Goal: Task Accomplishment & Management: Complete application form

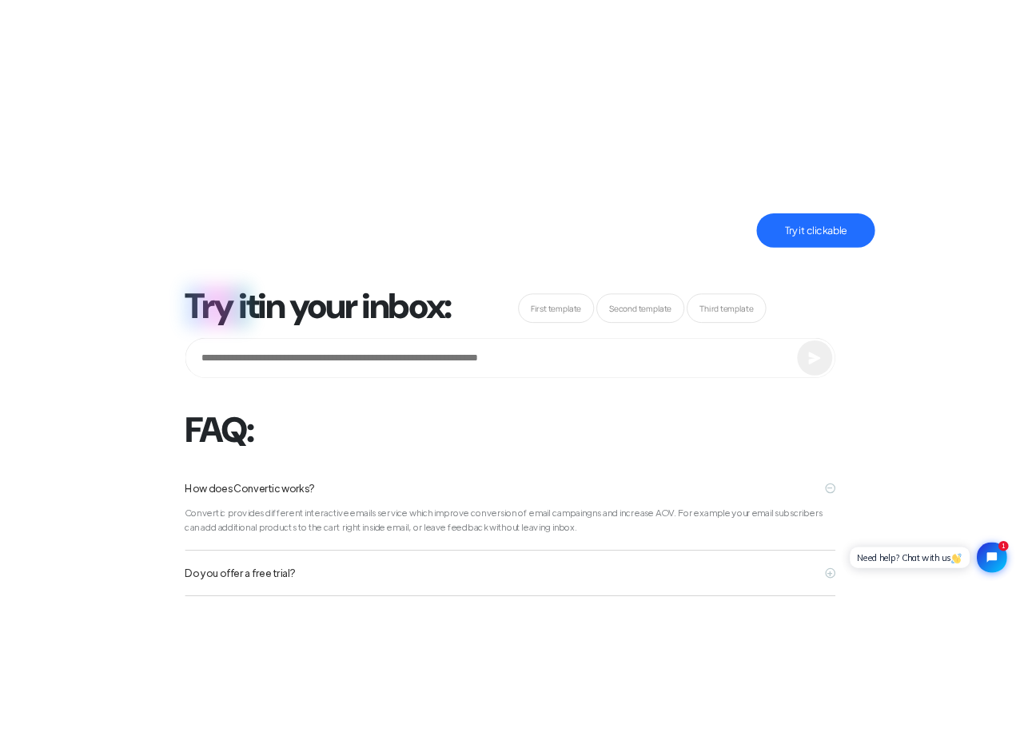
scroll to position [5617, 0]
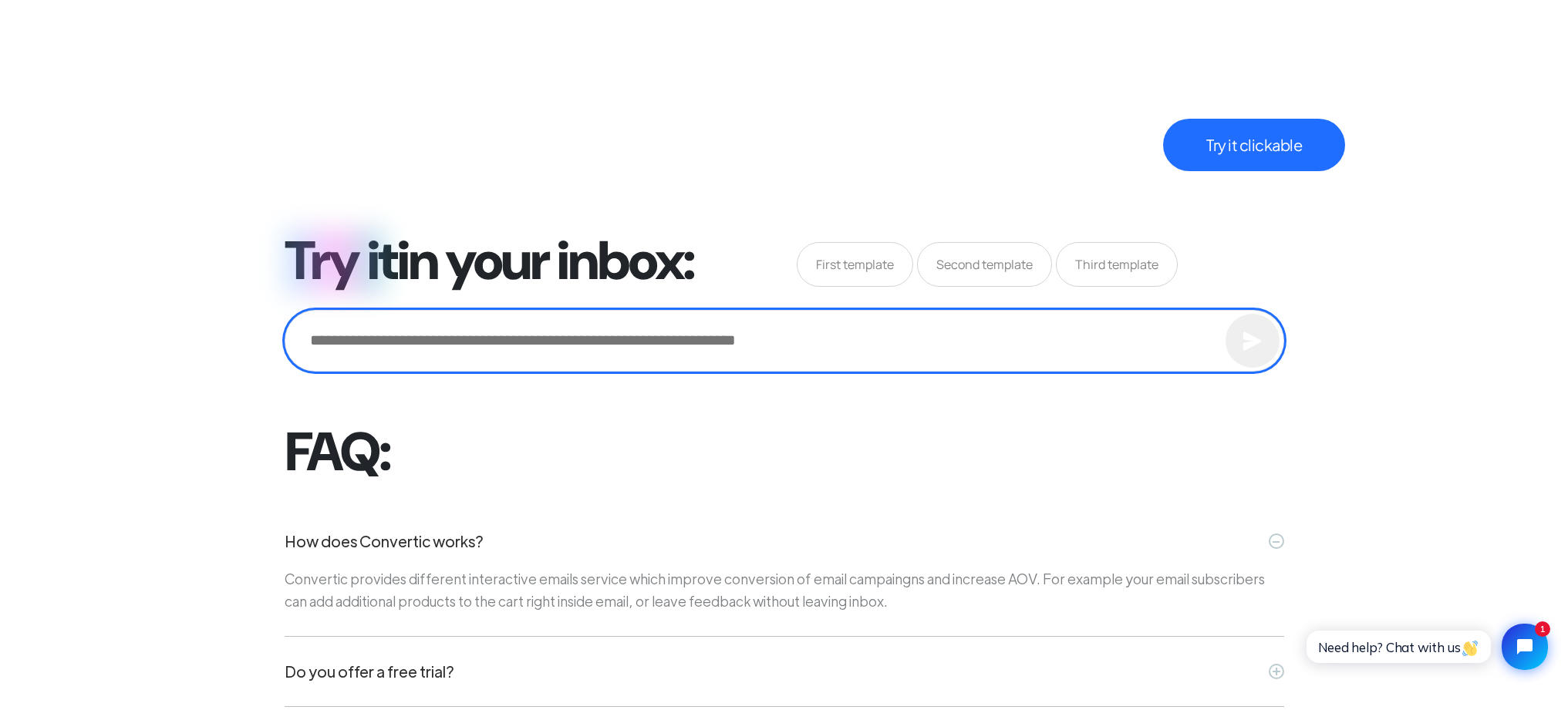
click at [0, 0] on input "email" at bounding box center [0, 0] width 0 height 0
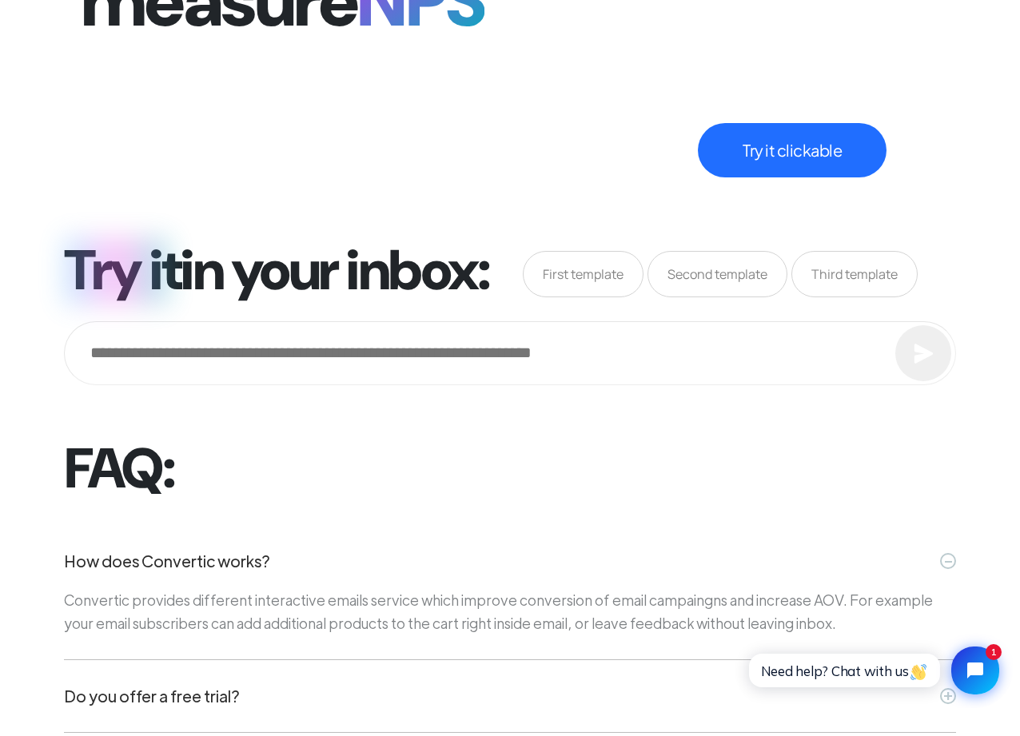
click at [0, 0] on span "Second template" at bounding box center [0, 0] width 0 height 0
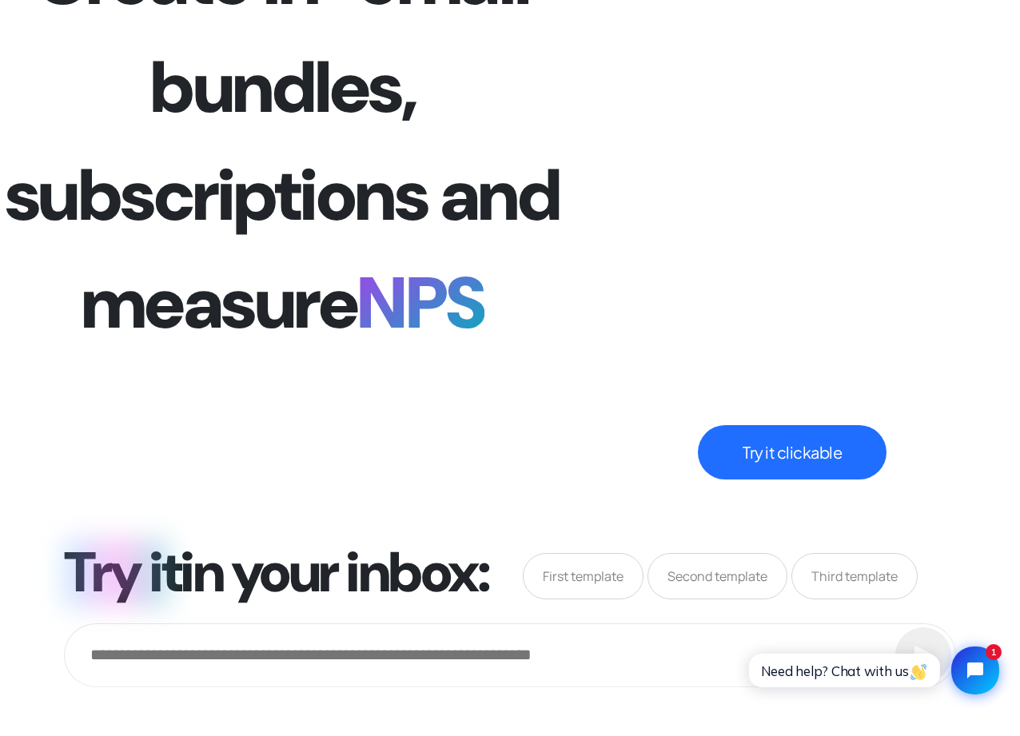
scroll to position [5314, 0]
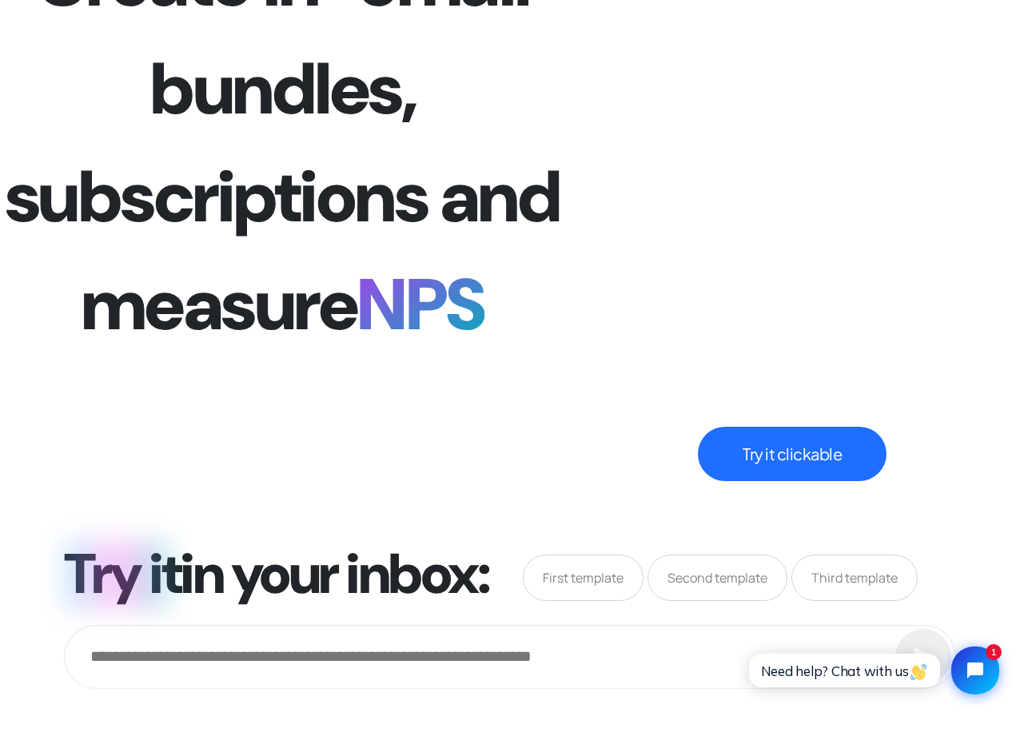
click at [0, 0] on video "Your browser does not support the video tag." at bounding box center [0, 0] width 0 height 0
click at [811, 432] on button "Try it clickable" at bounding box center [792, 454] width 189 height 54
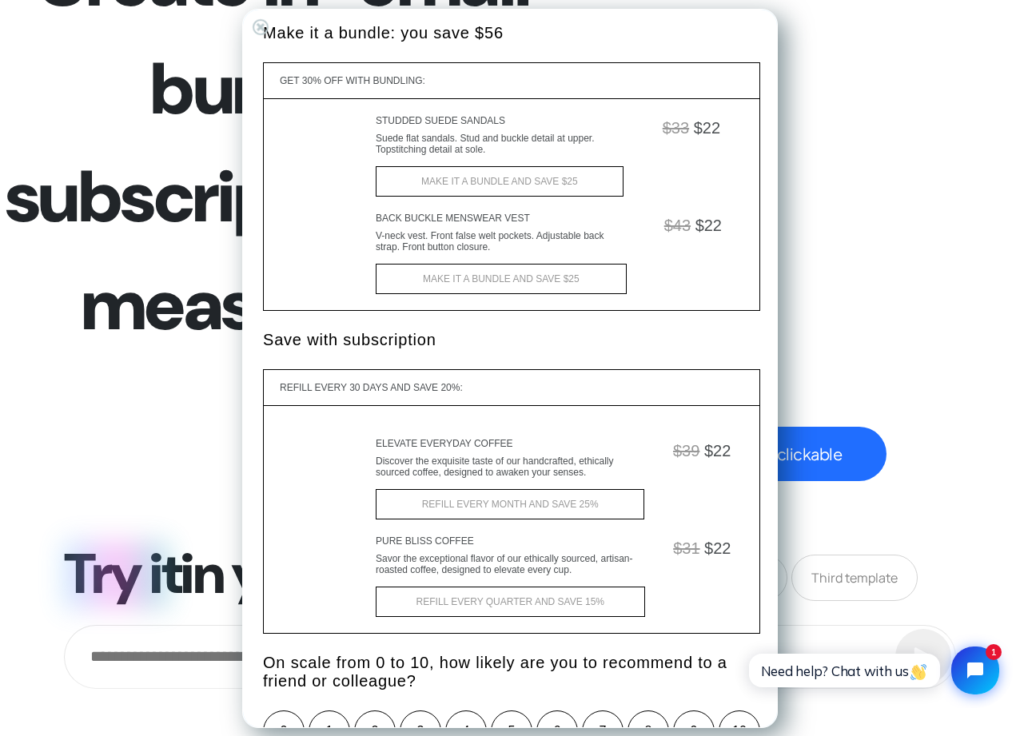
scroll to position [0, 0]
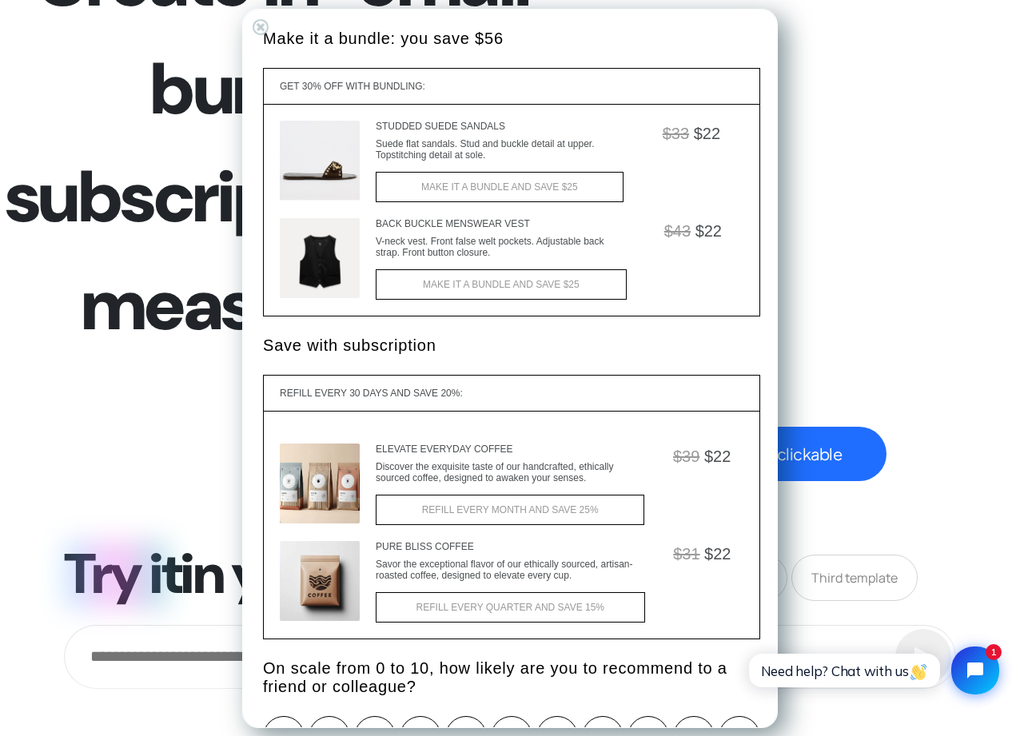
drag, startPoint x: 265, startPoint y: 27, endPoint x: 269, endPoint y: 35, distance: 8.9
click at [265, 27] on div "+" at bounding box center [260, 26] width 22 height 22
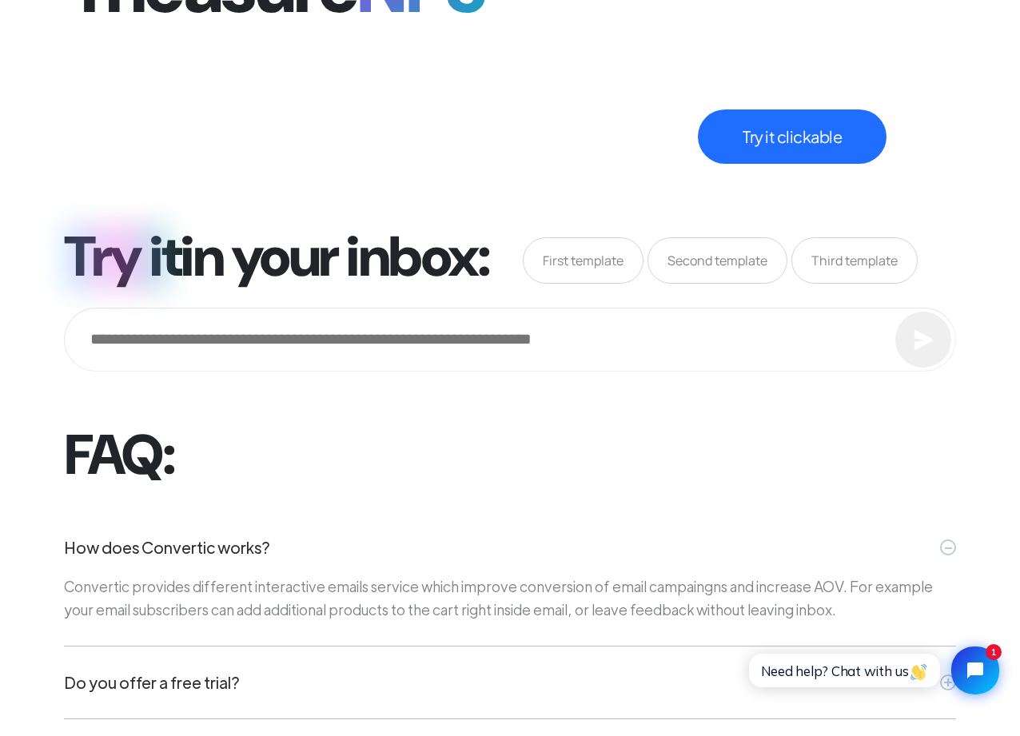
scroll to position [5589, 0]
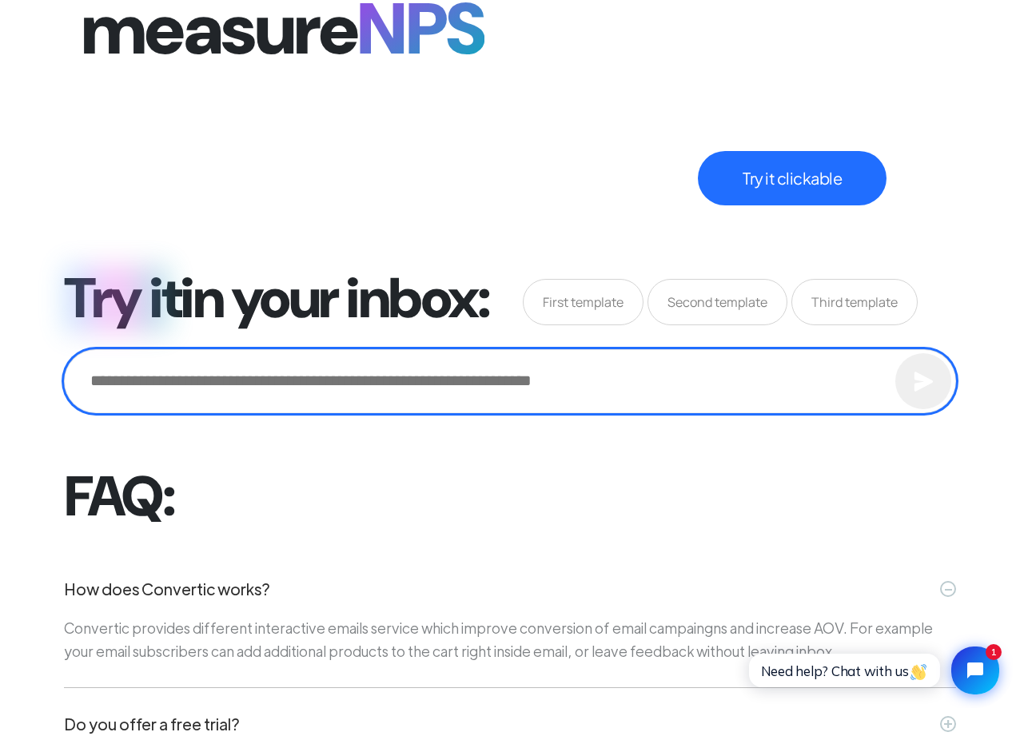
click at [0, 0] on input "email" at bounding box center [0, 0] width 0 height 0
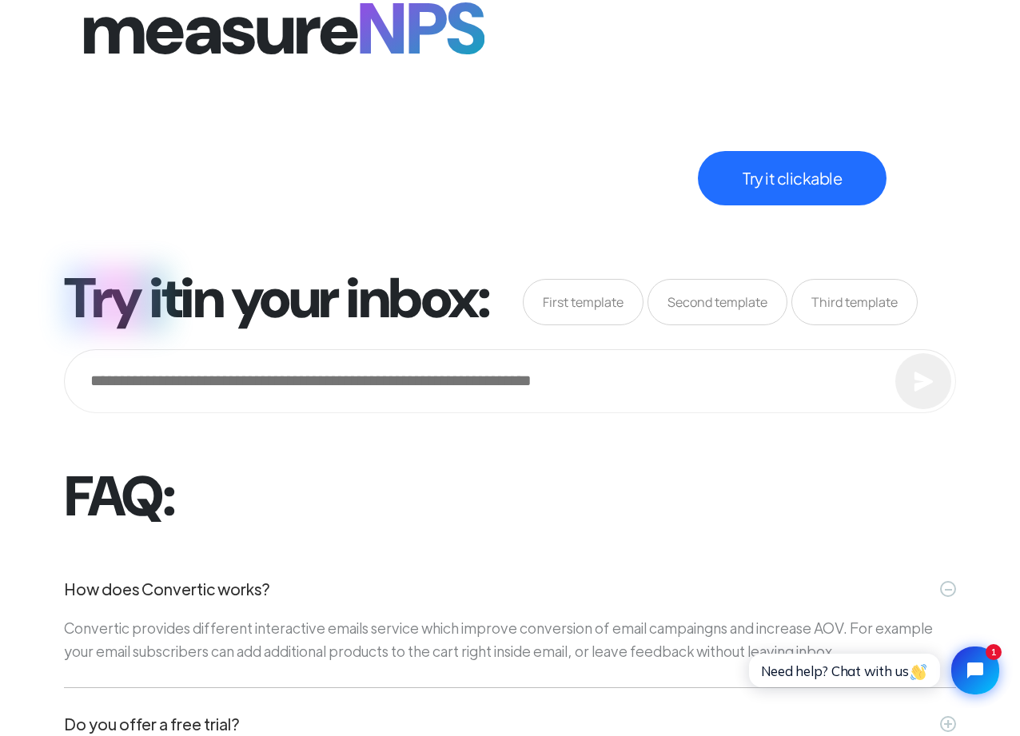
click at [0, 0] on form "Try it in your inbox: First template Second template Third template" at bounding box center [0, 0] width 0 height 0
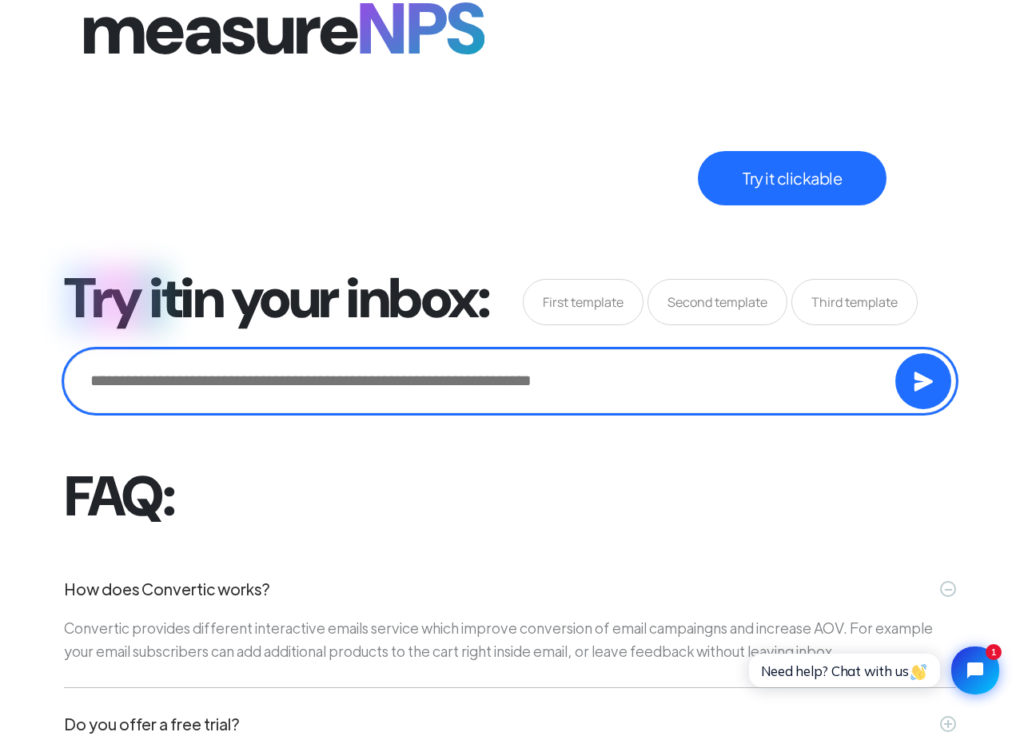
click at [0, 0] on input "email" at bounding box center [0, 0] width 0 height 0
type input "**********"
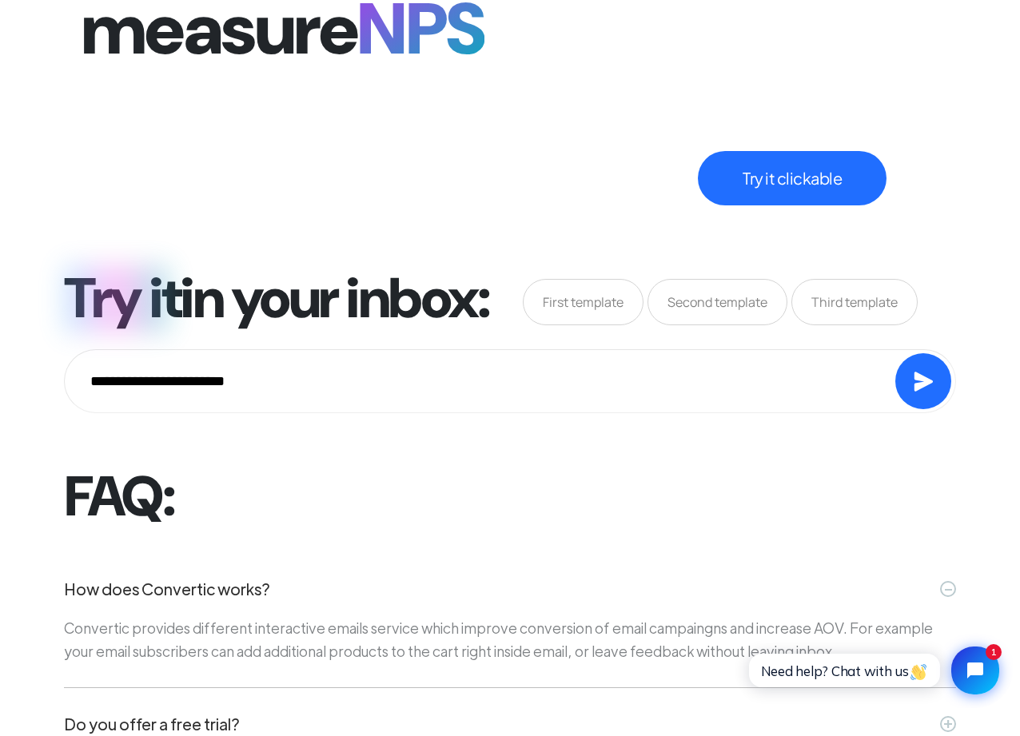
click at [0, 0] on button "submit" at bounding box center [0, 0] width 0 height 0
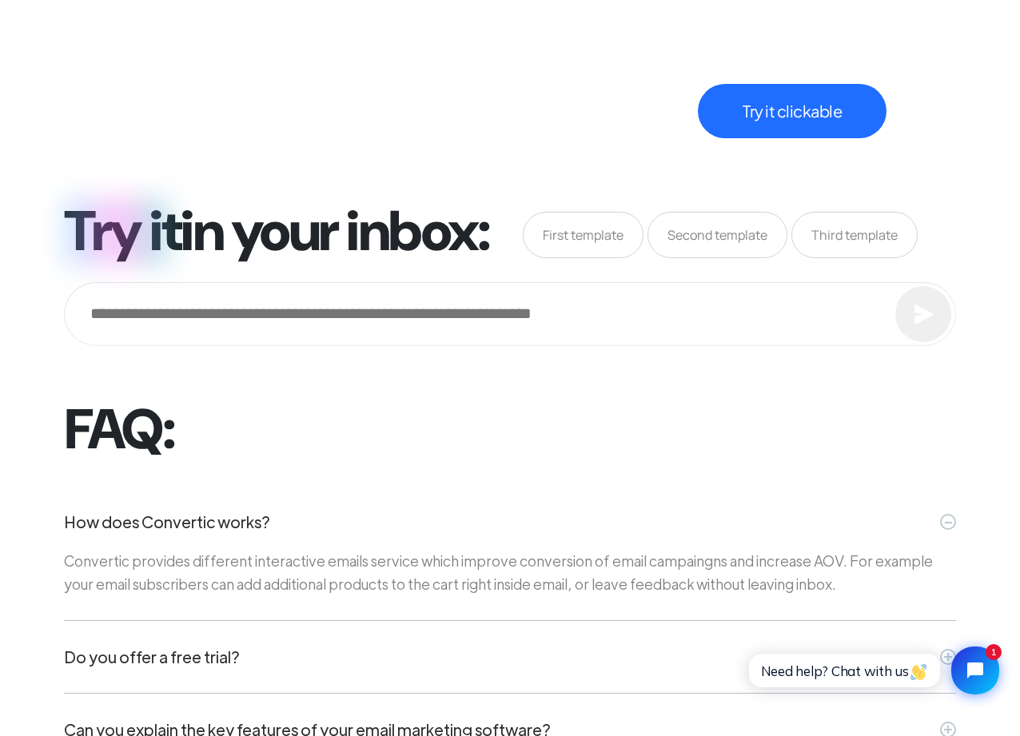
scroll to position [5710, 0]
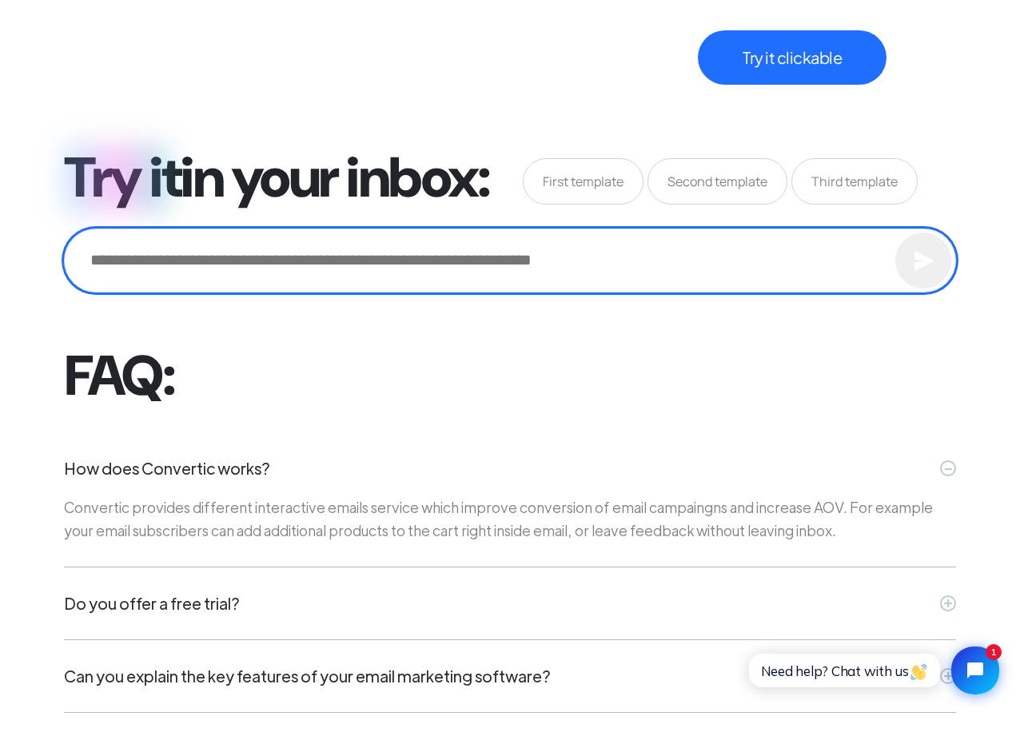
click at [0, 0] on input "email" at bounding box center [0, 0] width 0 height 0
type input "**********"
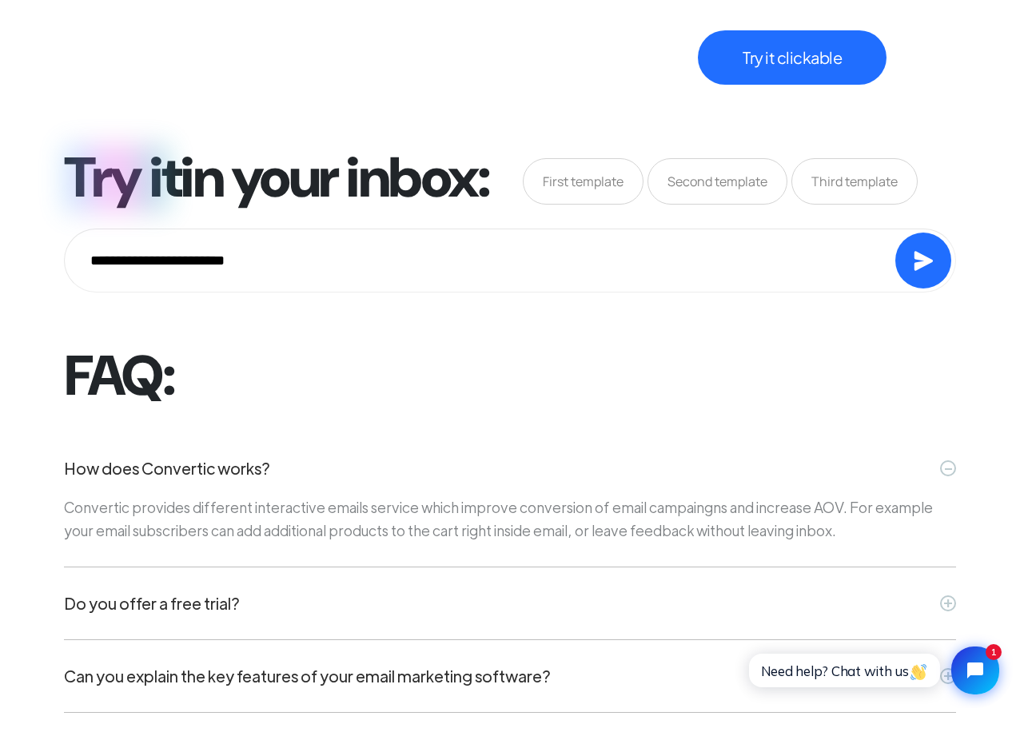
click at [706, 353] on div "FAQ: How does Convertic works? - Convertic provides different interactive email…" at bounding box center [510, 637] width 892 height 612
click at [0, 0] on button "submit" at bounding box center [0, 0] width 0 height 0
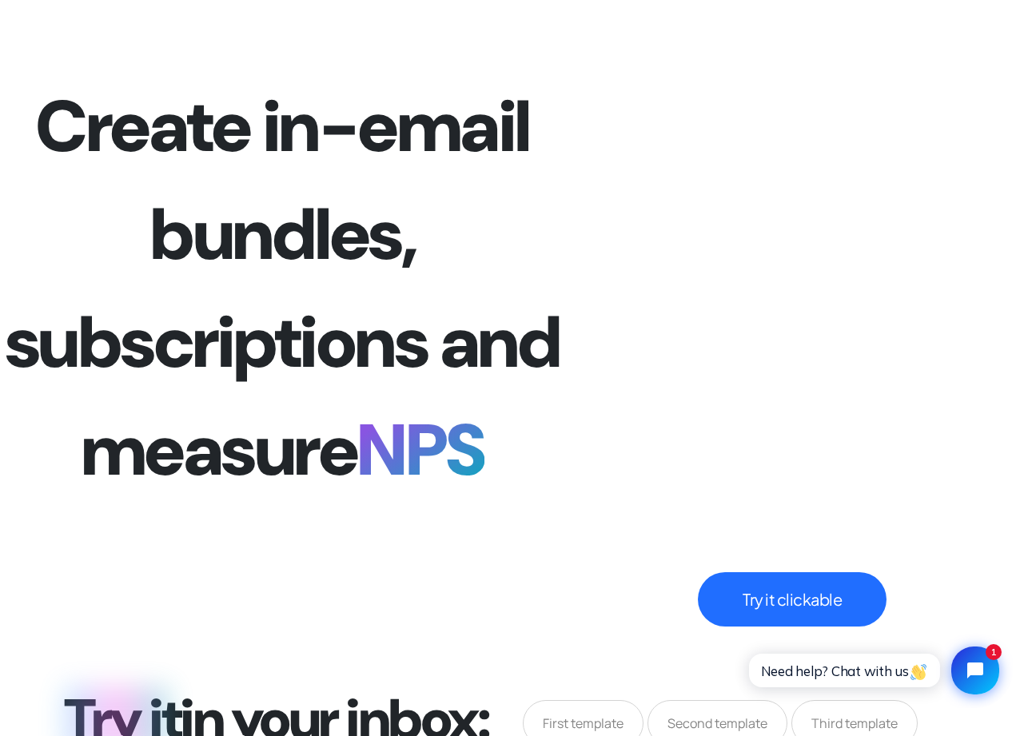
scroll to position [5721, 0]
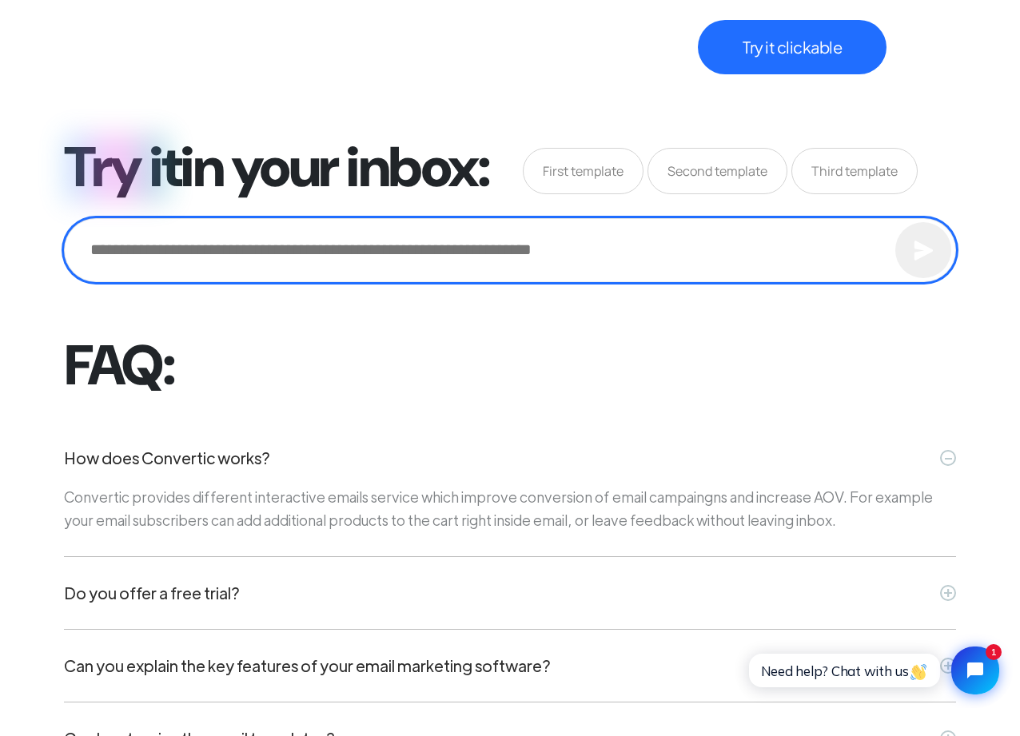
click at [0, 0] on input "email" at bounding box center [0, 0] width 0 height 0
type input "**********"
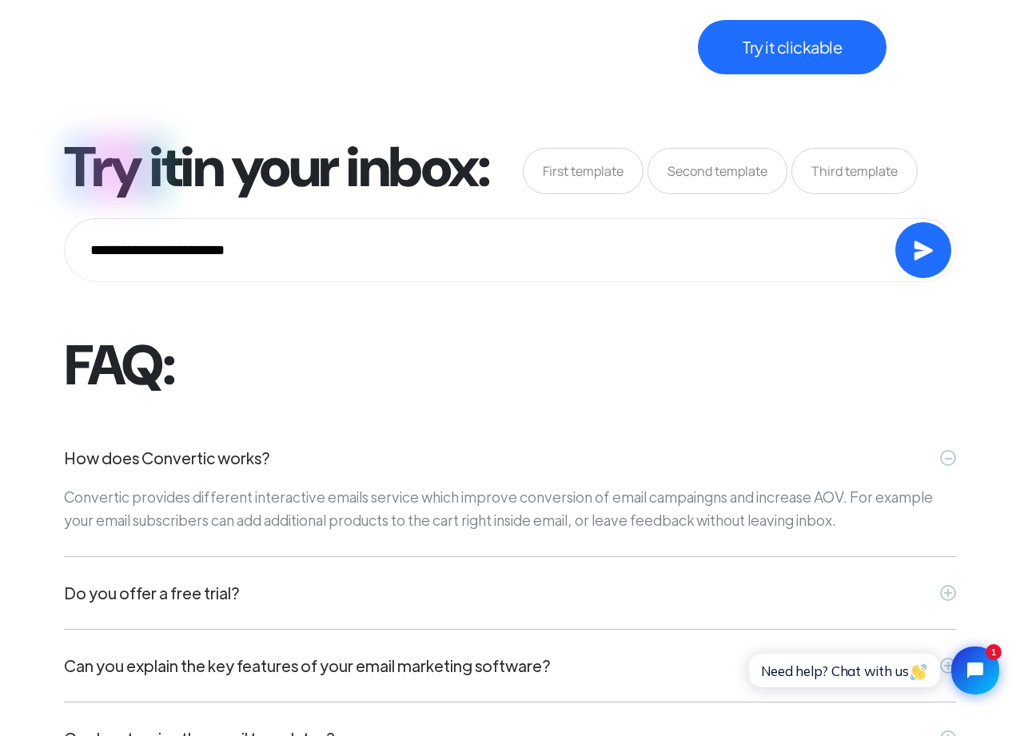
click at [0, 0] on button "submit" at bounding box center [0, 0] width 0 height 0
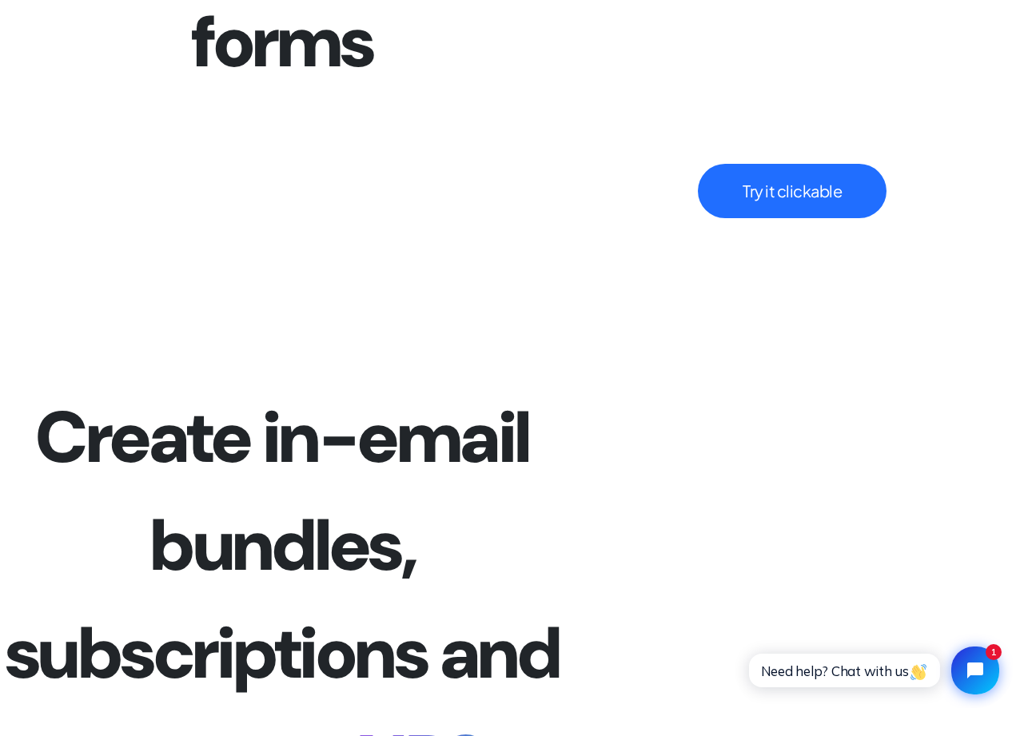
scroll to position [4832, 0]
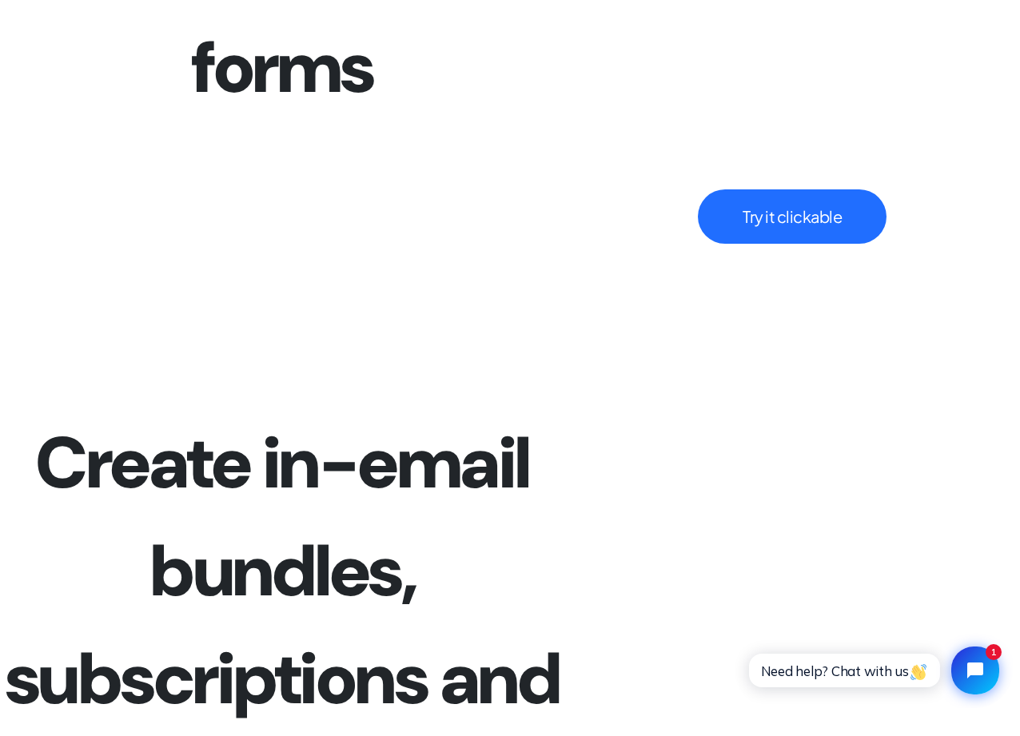
click at [0, 0] on video "Your browser does not support the video tag." at bounding box center [0, 0] width 0 height 0
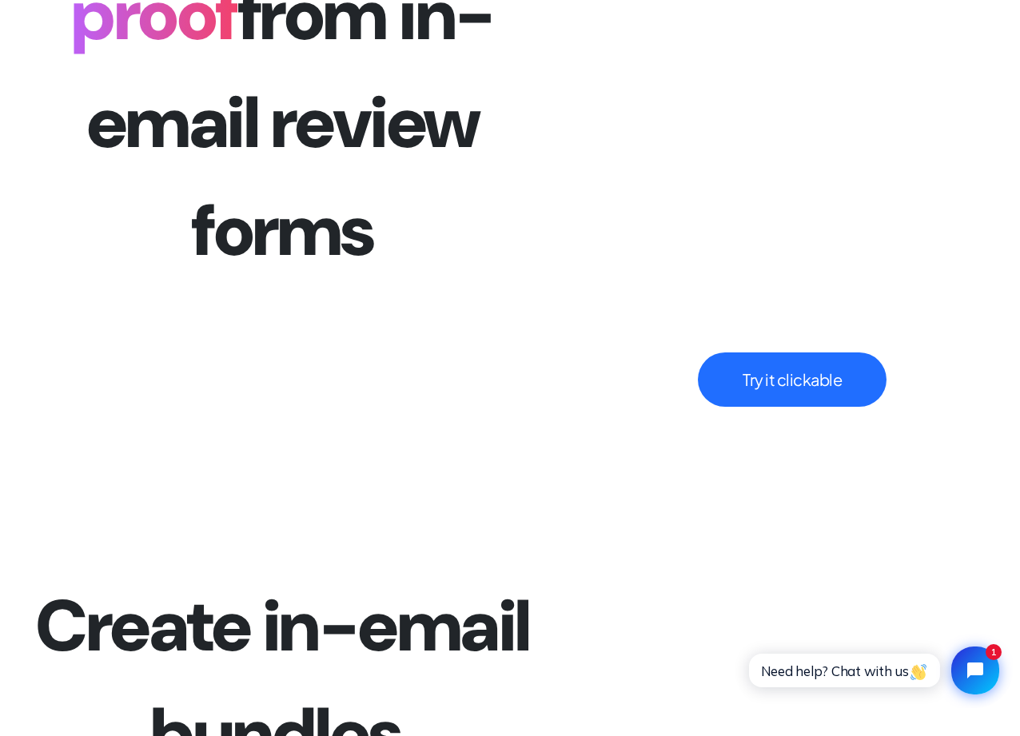
scroll to position [4669, 0]
click at [762, 385] on button "Try it clickable" at bounding box center [792, 380] width 189 height 54
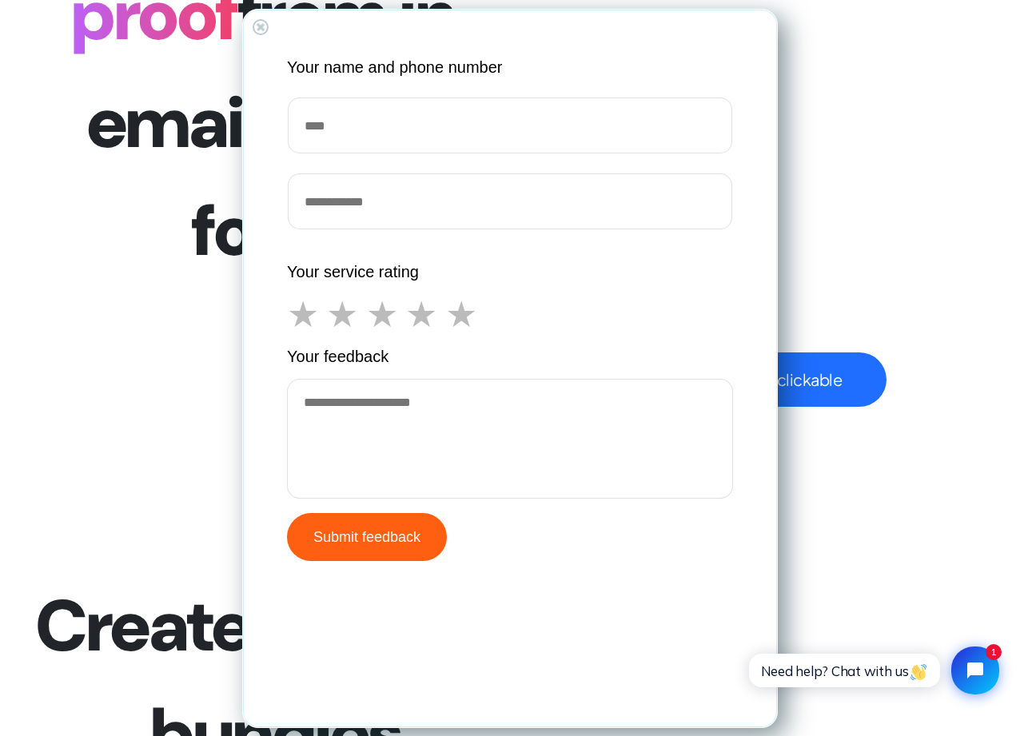
scroll to position [4417, 0]
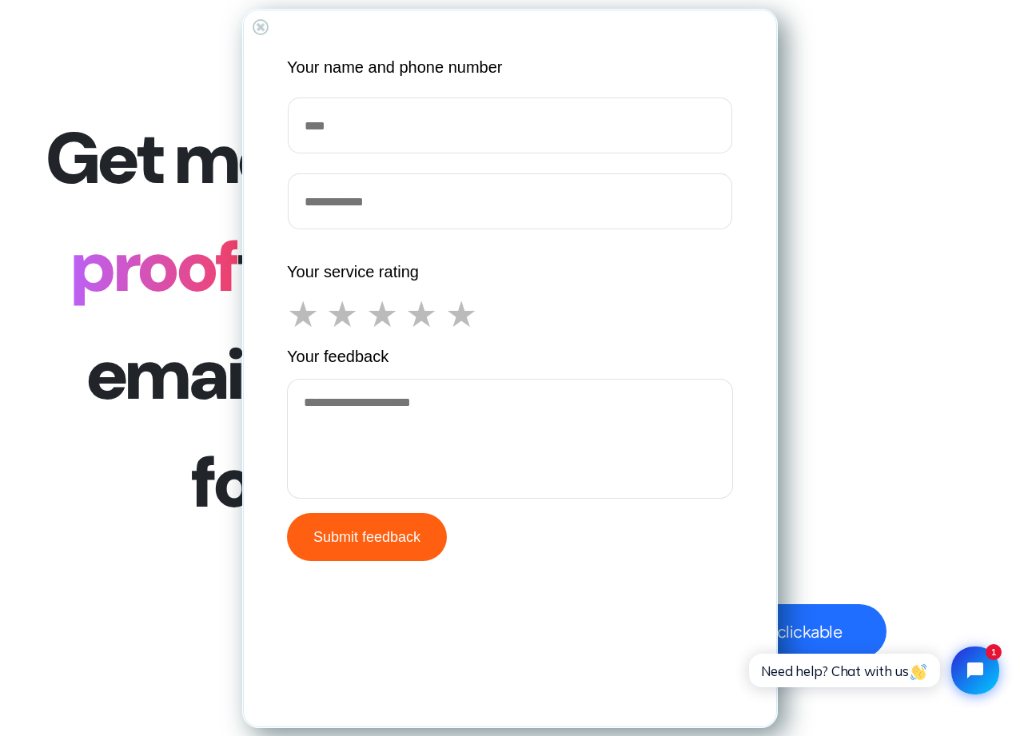
click at [265, 24] on div "+" at bounding box center [259, 25] width 27 height 27
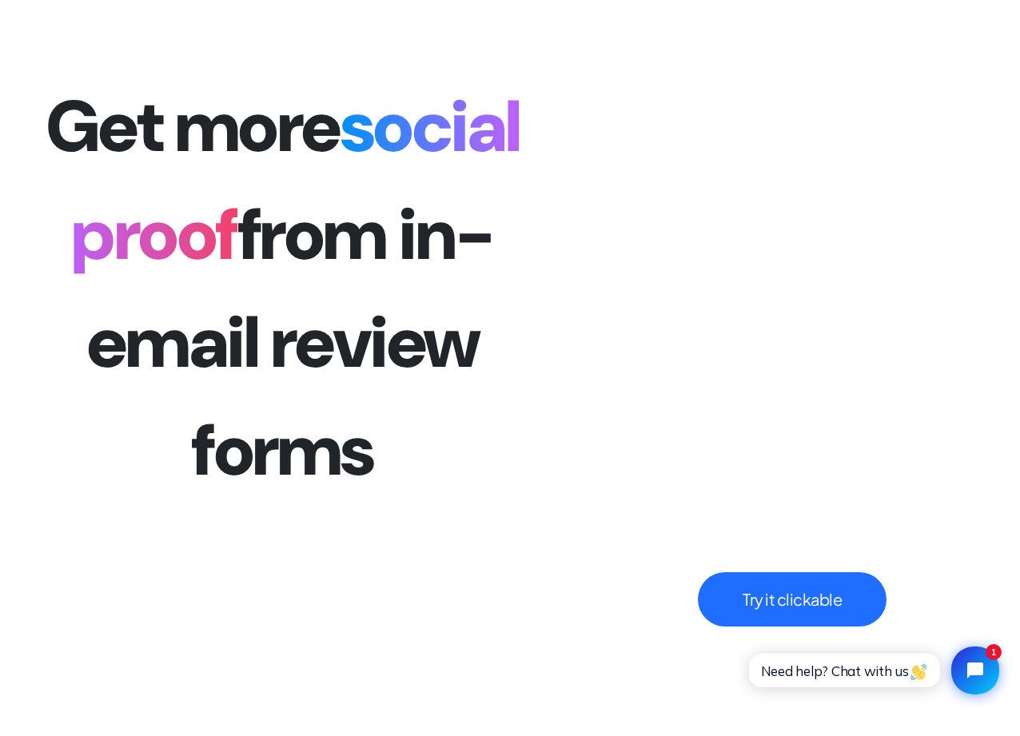
scroll to position [4552, 0]
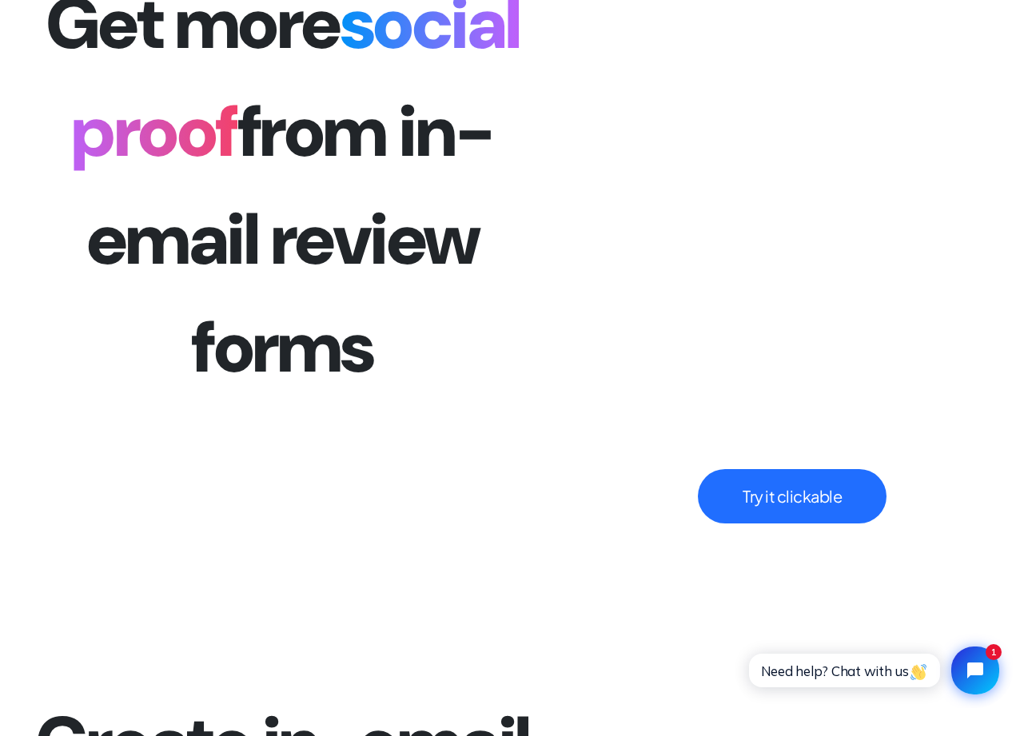
click at [791, 483] on button "Try it clickable" at bounding box center [792, 496] width 189 height 54
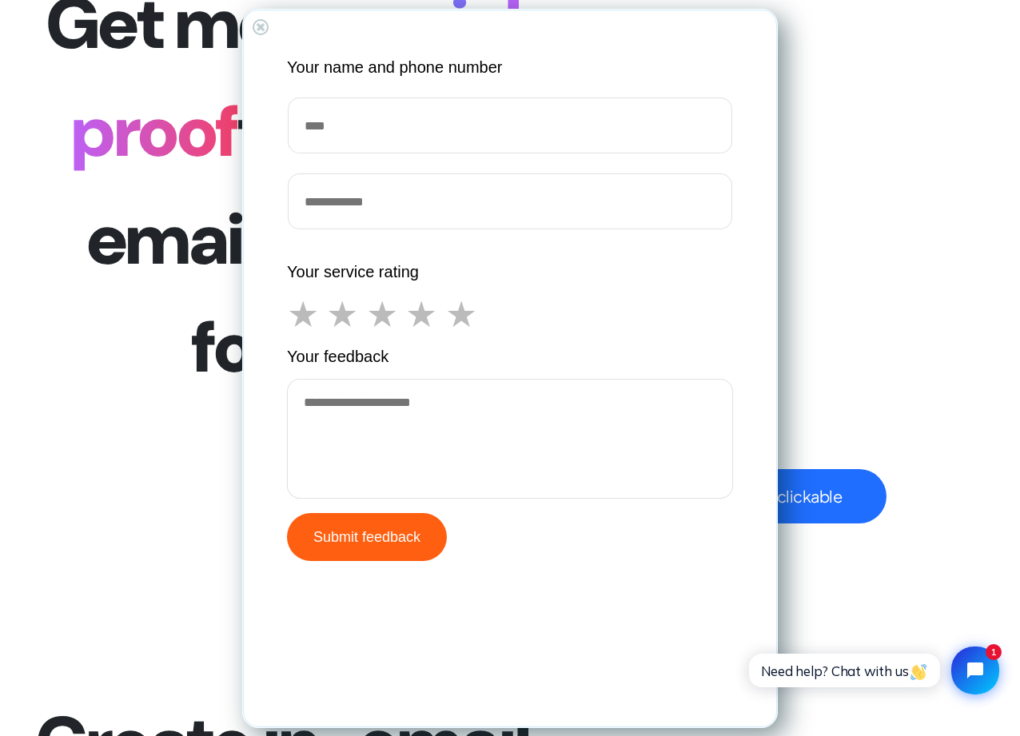
click at [261, 22] on div "+" at bounding box center [259, 25] width 27 height 27
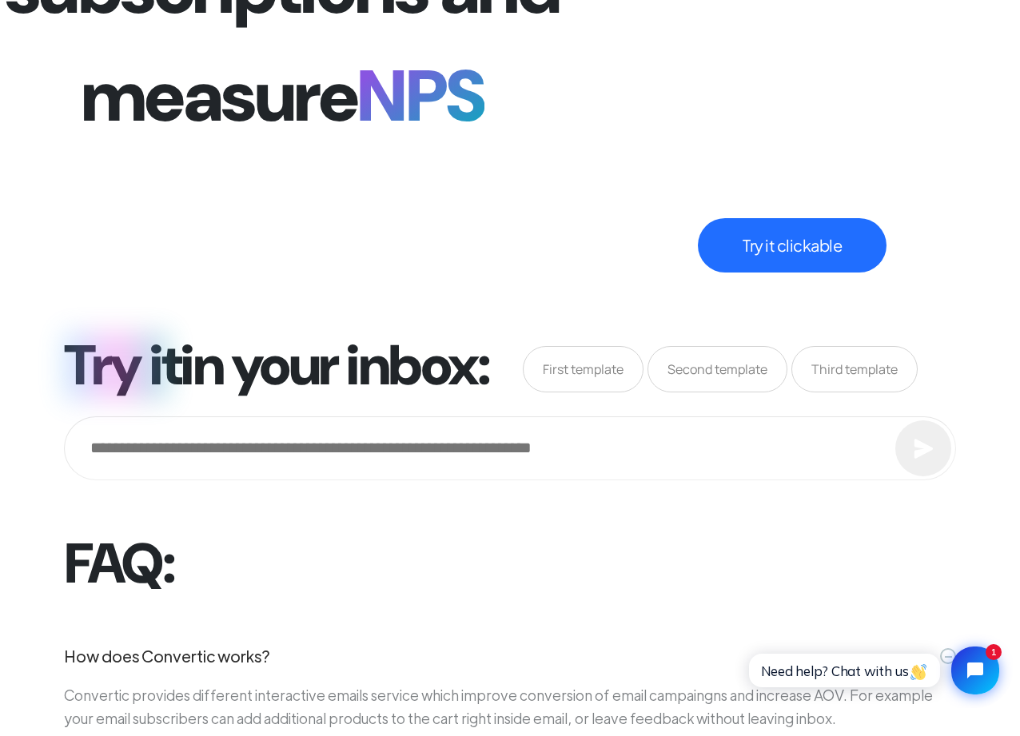
scroll to position [5580, 0]
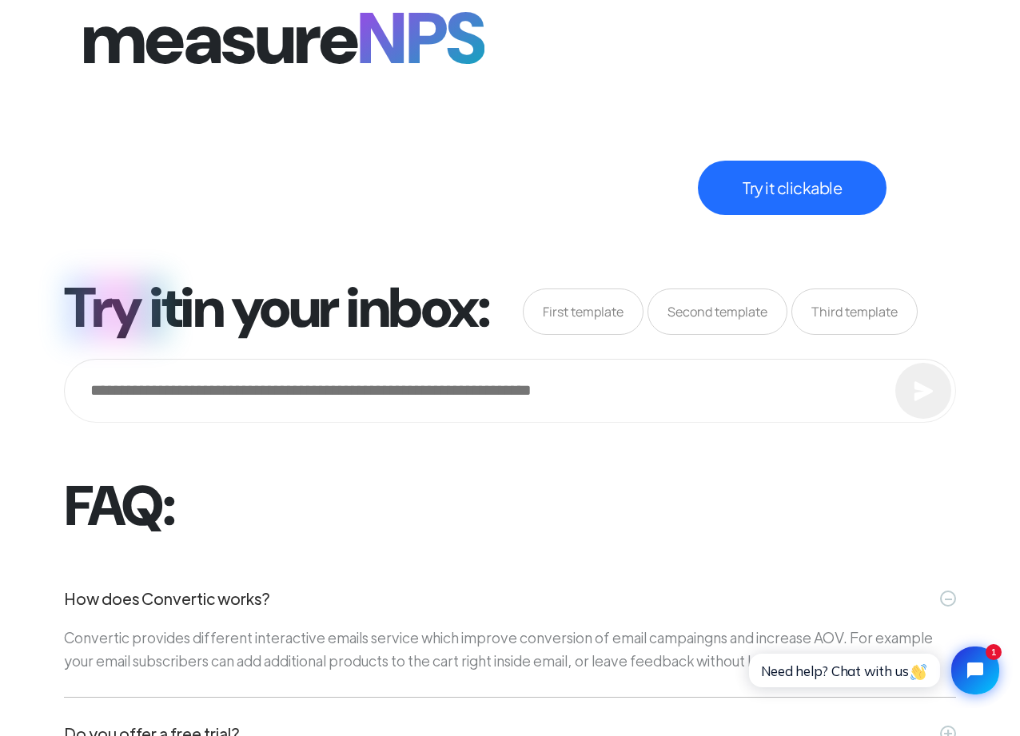
click at [0, 0] on span "Second template" at bounding box center [0, 0] width 0 height 0
click at [0, 0] on div "Try it in your inbox: First template Second template Third template" at bounding box center [0, 0] width 0 height 0
click at [0, 0] on span "Third template" at bounding box center [0, 0] width 0 height 0
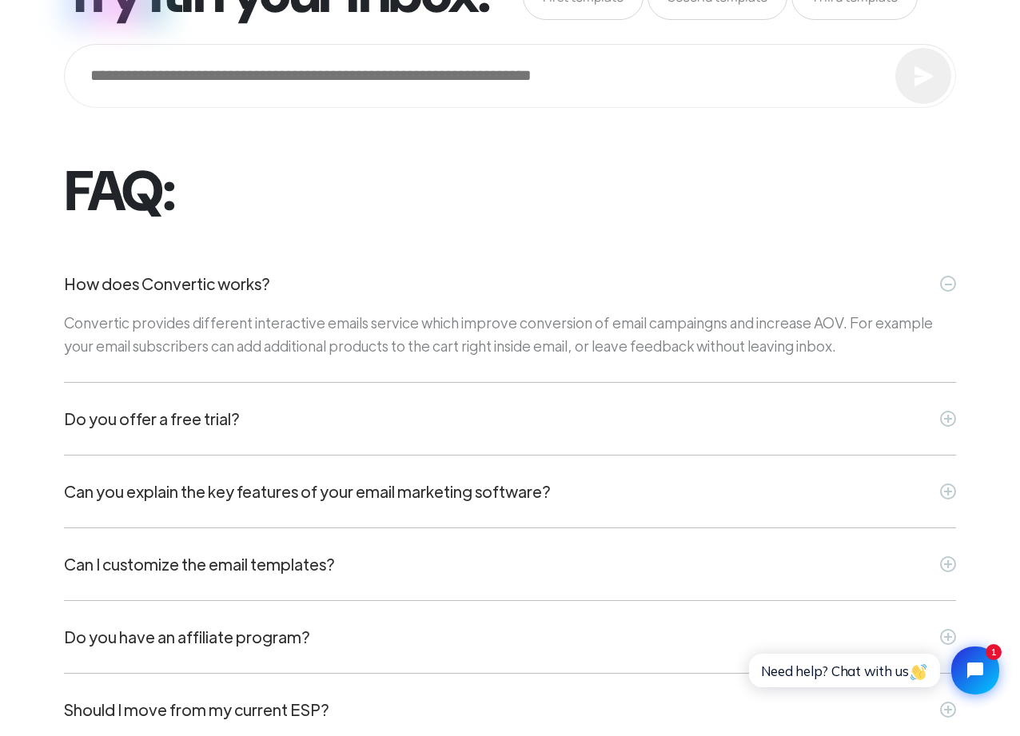
scroll to position [5701, 0]
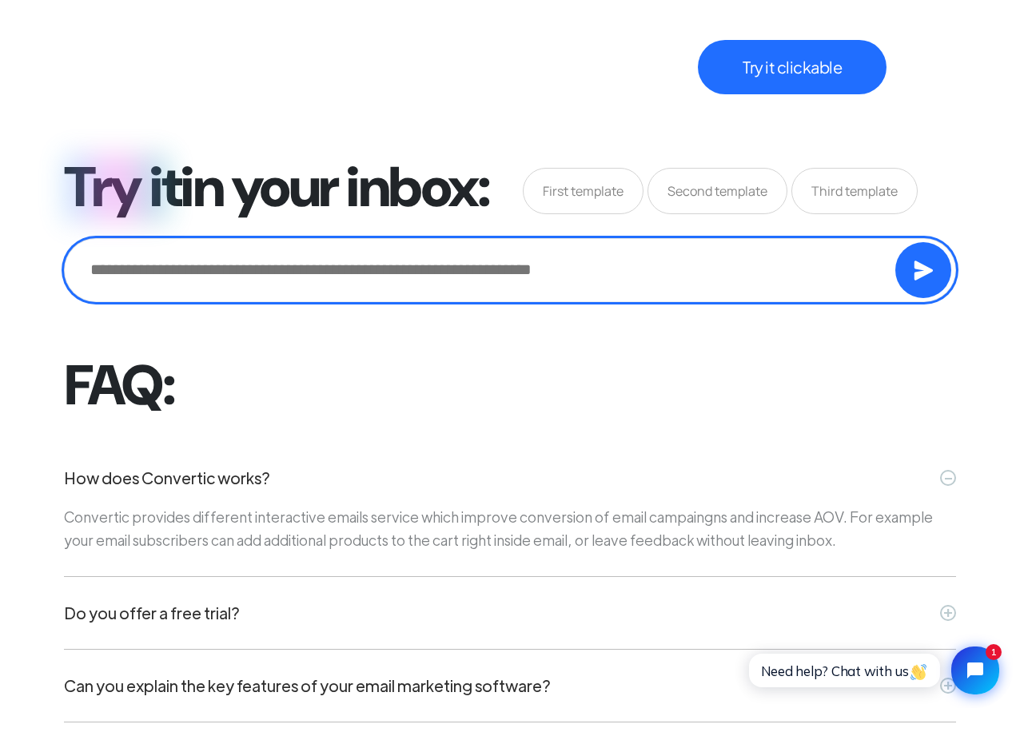
click at [0, 0] on input "email" at bounding box center [0, 0] width 0 height 0
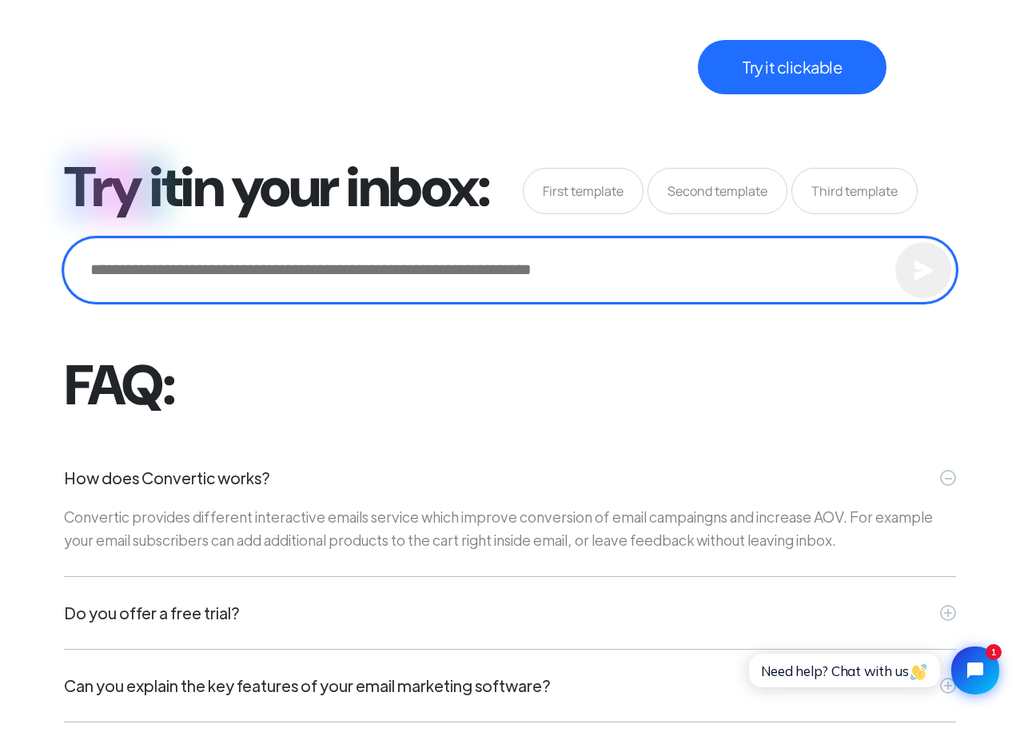
click at [0, 0] on input "email" at bounding box center [0, 0] width 0 height 0
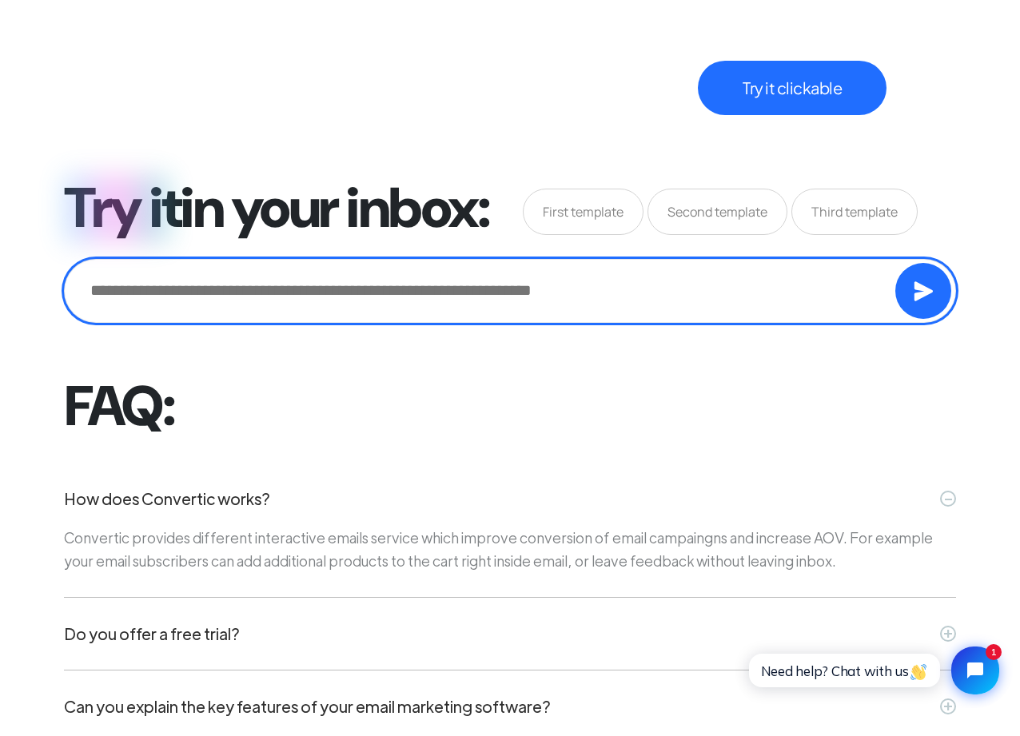
scroll to position [5173, 0]
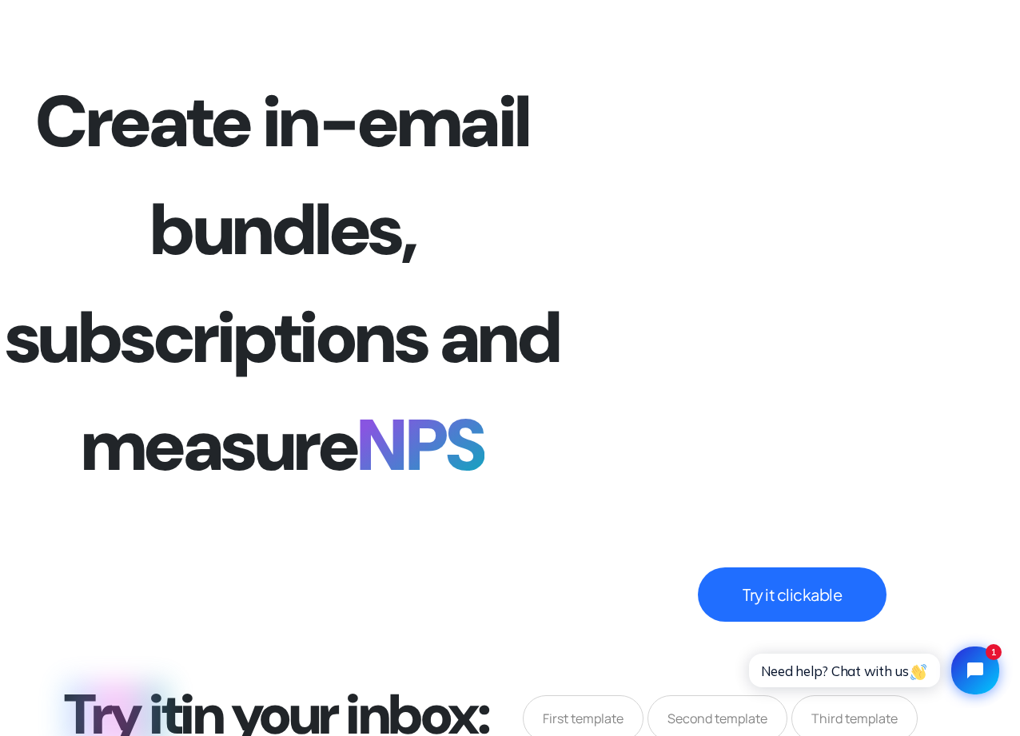
click at [0, 0] on video "Your browser does not support the video tag." at bounding box center [0, 0] width 0 height 0
drag, startPoint x: 675, startPoint y: 257, endPoint x: 617, endPoint y: 254, distance: 58.4
click at [0, 0] on video "Your browser does not support the video tag." at bounding box center [0, 0] width 0 height 0
drag, startPoint x: 612, startPoint y: 251, endPoint x: 801, endPoint y: 256, distance: 188.7
click at [0, 0] on video "Your browser does not support the video tag." at bounding box center [0, 0] width 0 height 0
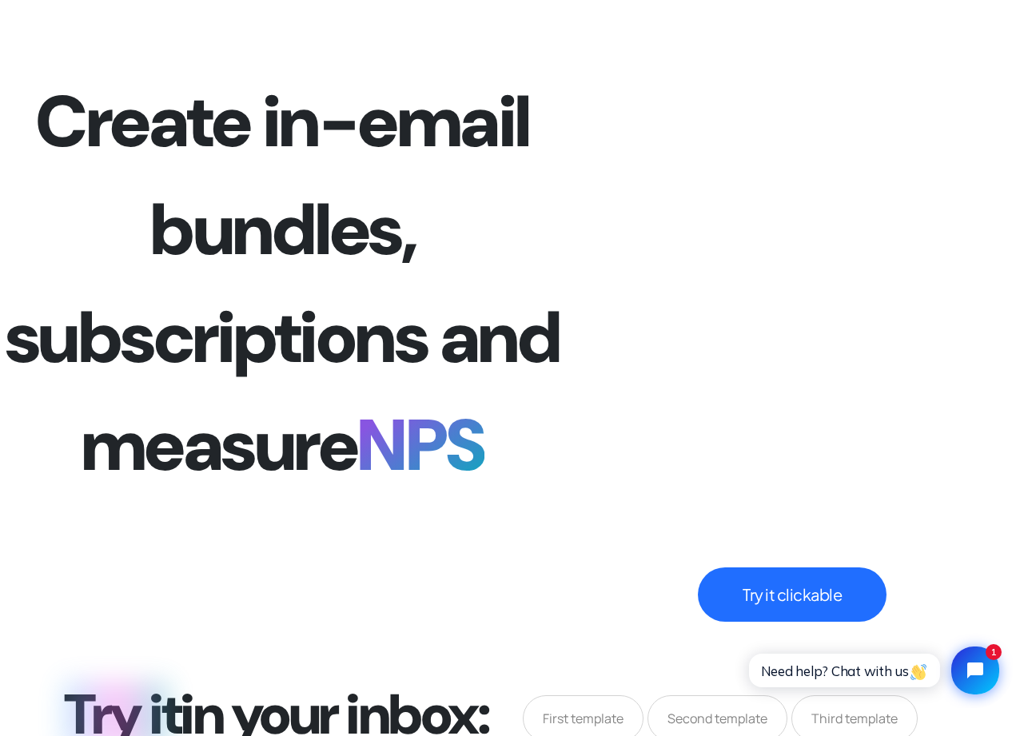
click at [839, 595] on button "Try it clickable" at bounding box center [792, 595] width 189 height 54
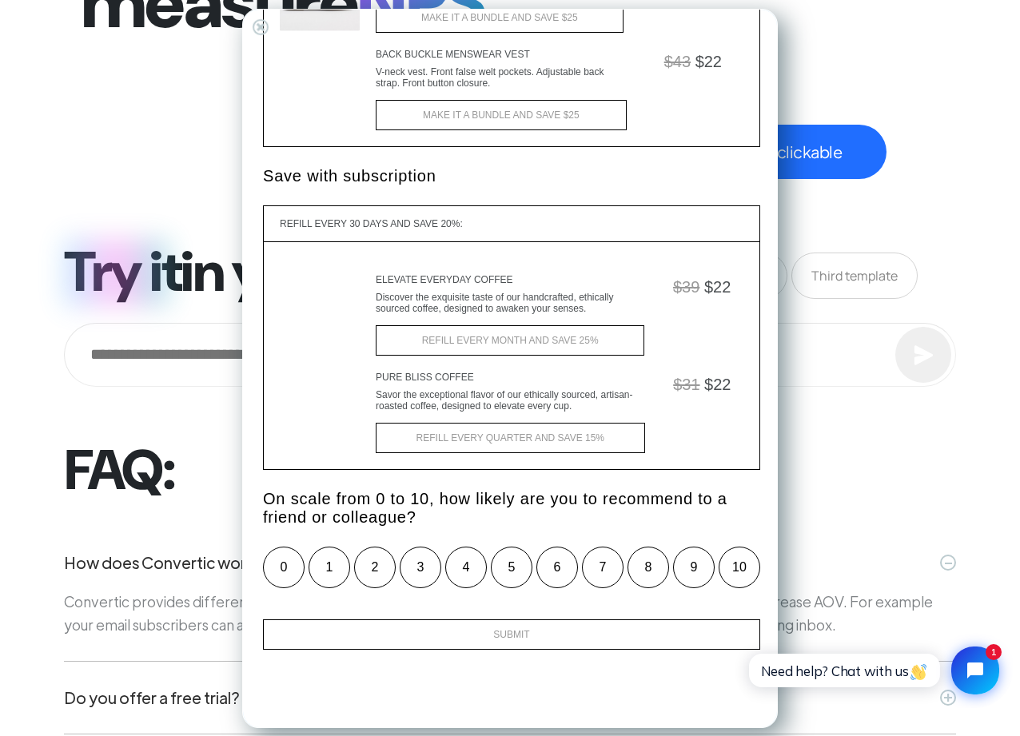
scroll to position [5608, 0]
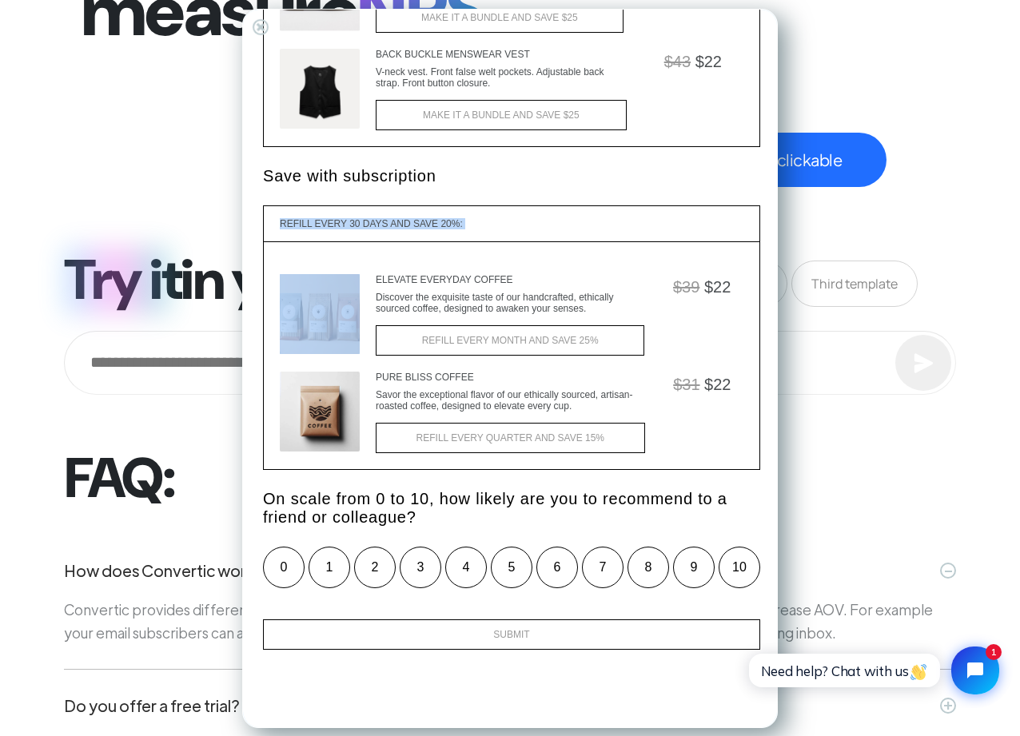
drag, startPoint x: 609, startPoint y: 211, endPoint x: 609, endPoint y: 256, distance: 44.8
click at [609, 255] on div "Refill every 30 days and save 20%: Elevate Everyday Coffee Discover the exquisi…" at bounding box center [511, 337] width 497 height 265
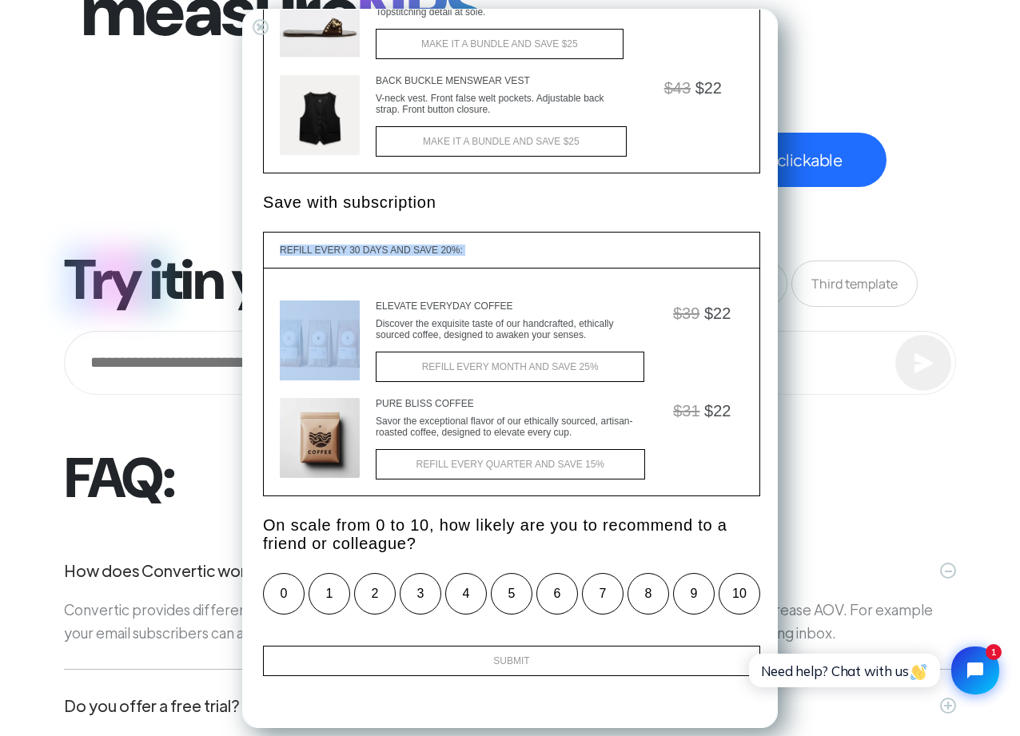
click at [588, 237] on div "Refill every 30 days and save 20%:" at bounding box center [512, 250] width 496 height 36
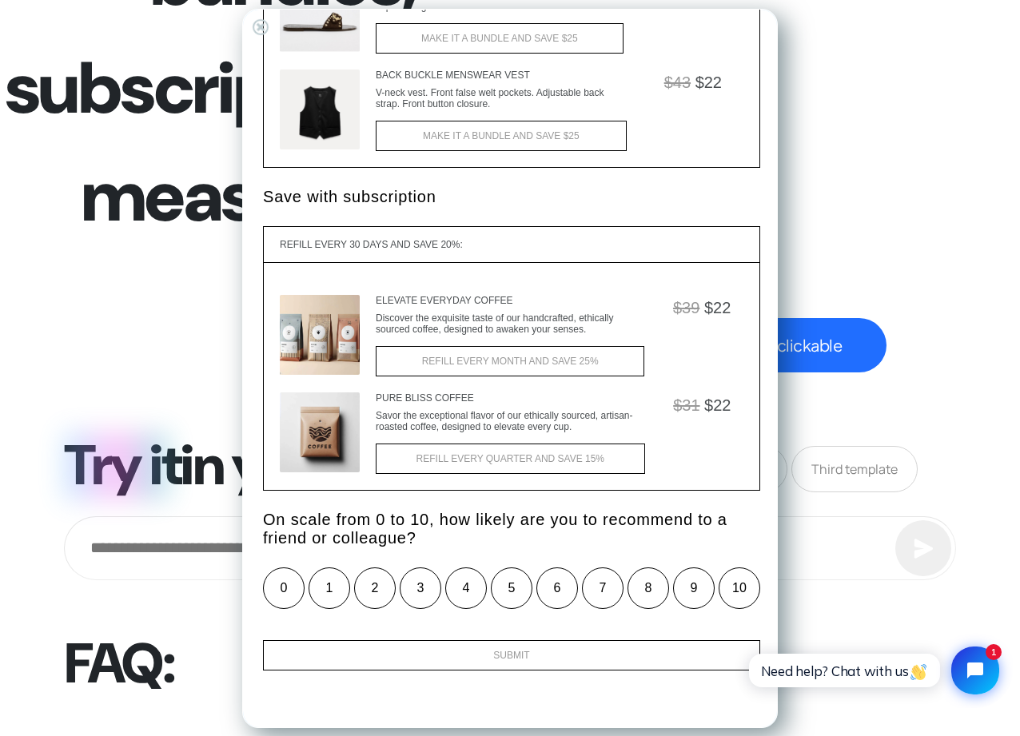
scroll to position [126, 0]
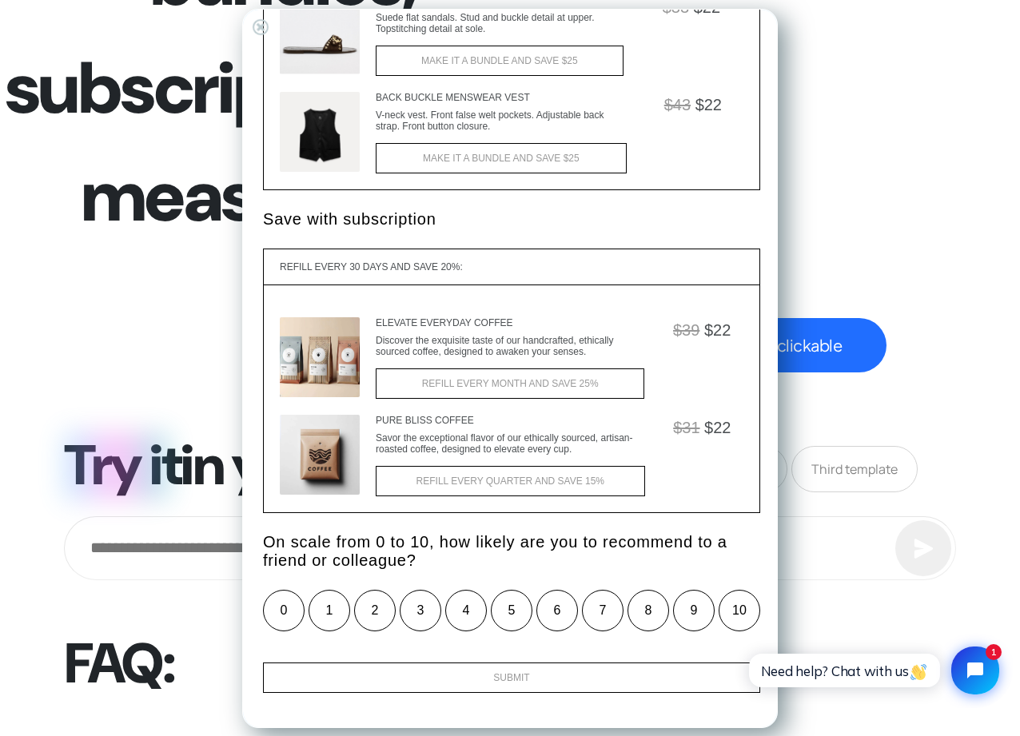
click at [256, 27] on div "+" at bounding box center [259, 25] width 27 height 27
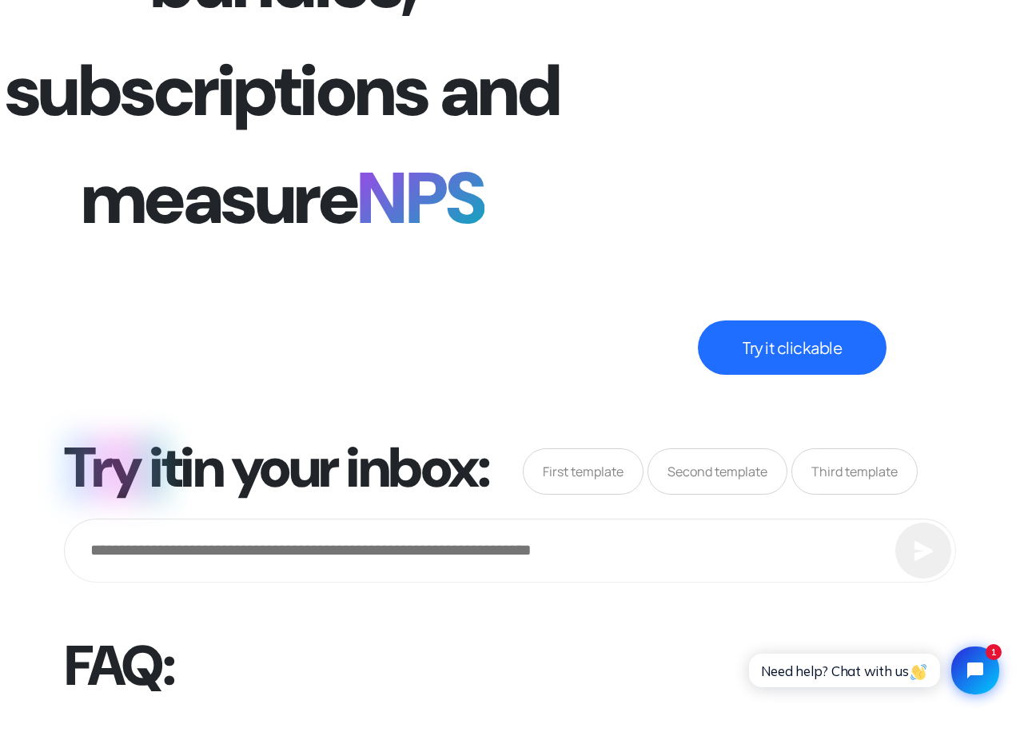
scroll to position [5419, 0]
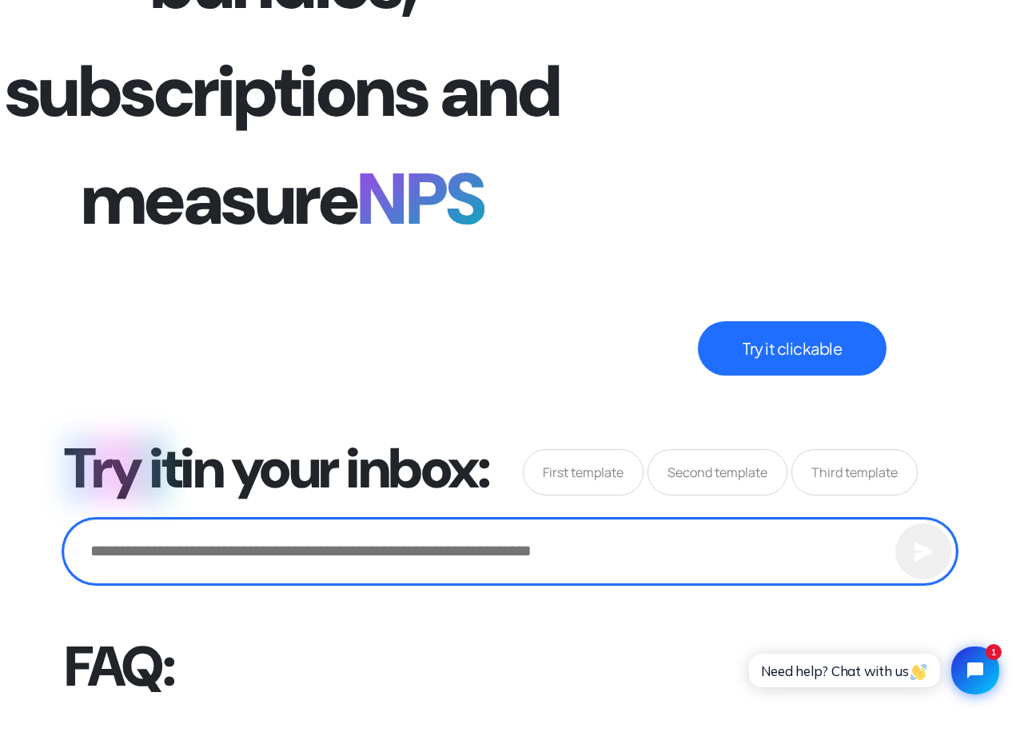
click at [0, 0] on input "email" at bounding box center [0, 0] width 0 height 0
type input "**********"
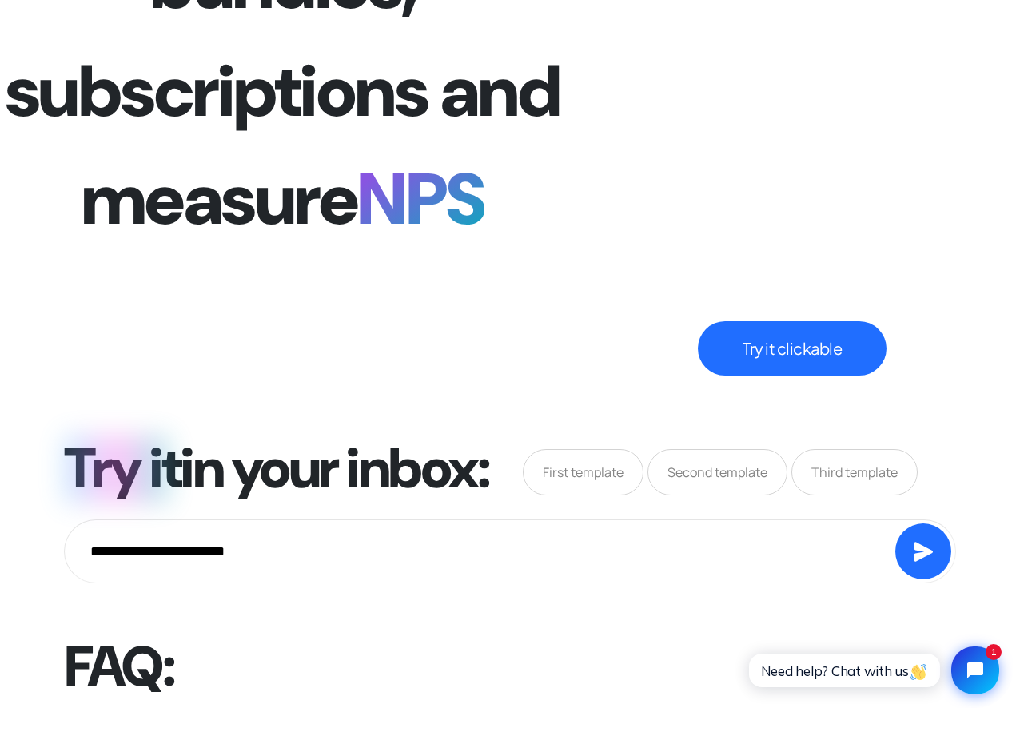
click at [0, 0] on icon "submit" at bounding box center [0, 0] width 0 height 0
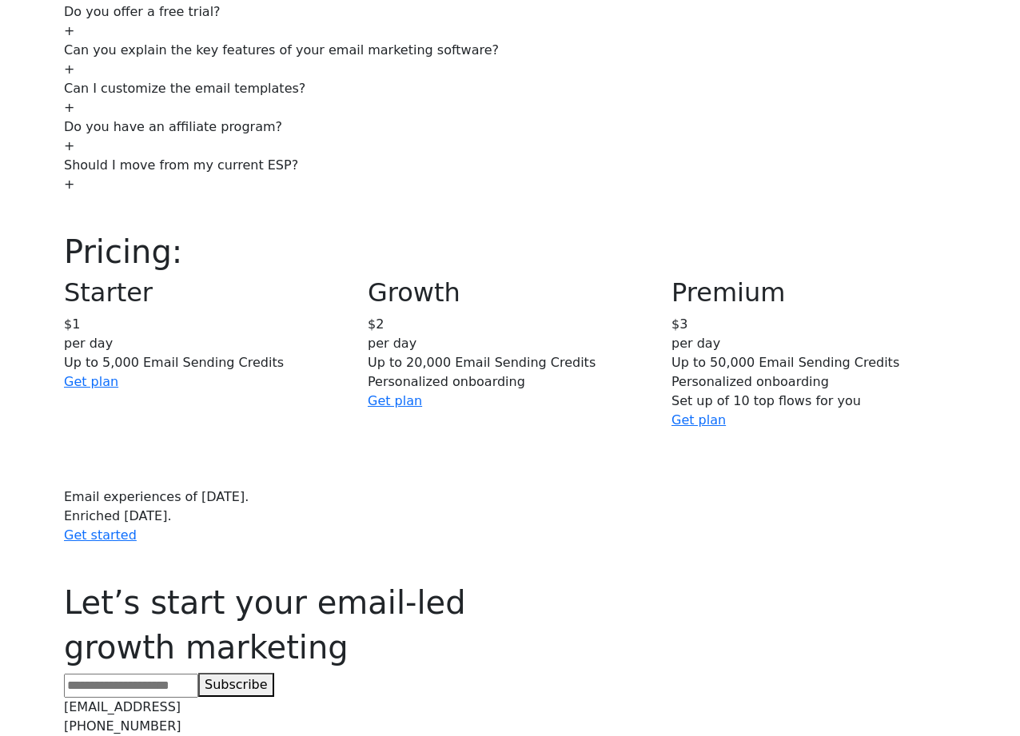
click at [0, 0] on input "**********" at bounding box center [0, 0] width 0 height 0
click at [0, 0] on icon "submit" at bounding box center [0, 0] width 0 height 0
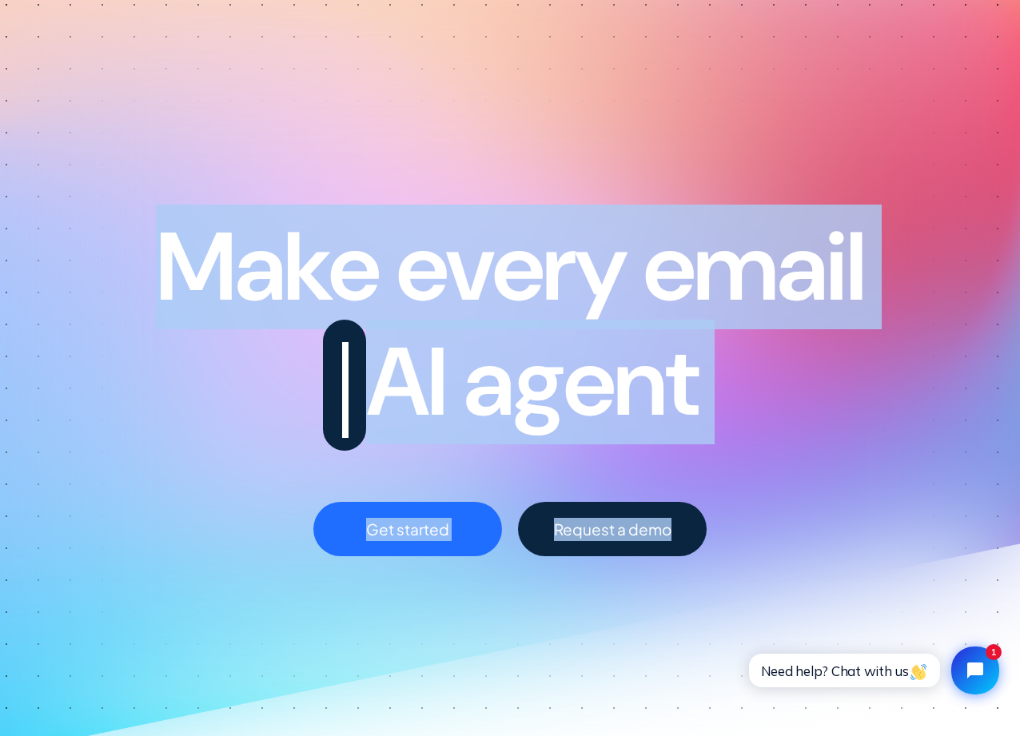
drag, startPoint x: 727, startPoint y: 544, endPoint x: 169, endPoint y: 220, distance: 644.4
click at [172, 215] on div "Make every email AI agent Get started Request a demo" at bounding box center [509, 278] width 1039 height 556
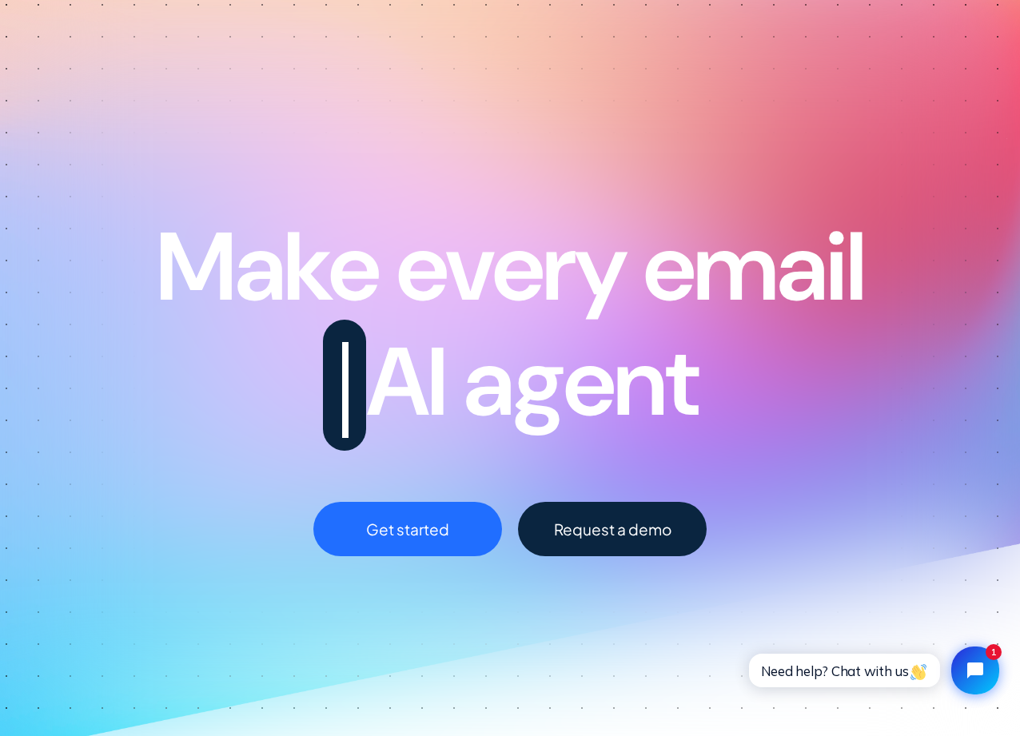
click at [156, 253] on span "Make every email" at bounding box center [510, 267] width 708 height 125
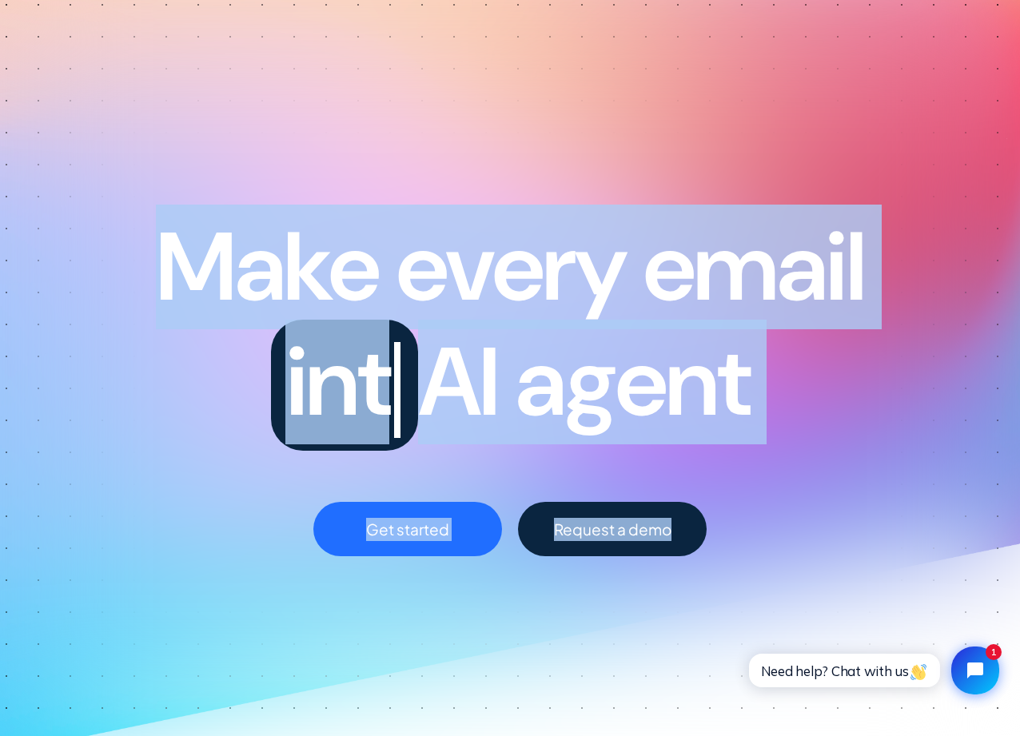
drag, startPoint x: 151, startPoint y: 254, endPoint x: 846, endPoint y: 544, distance: 752.5
click at [846, 544] on div "Make every email int AI agent Get started Request a demo" at bounding box center [509, 278] width 1039 height 556
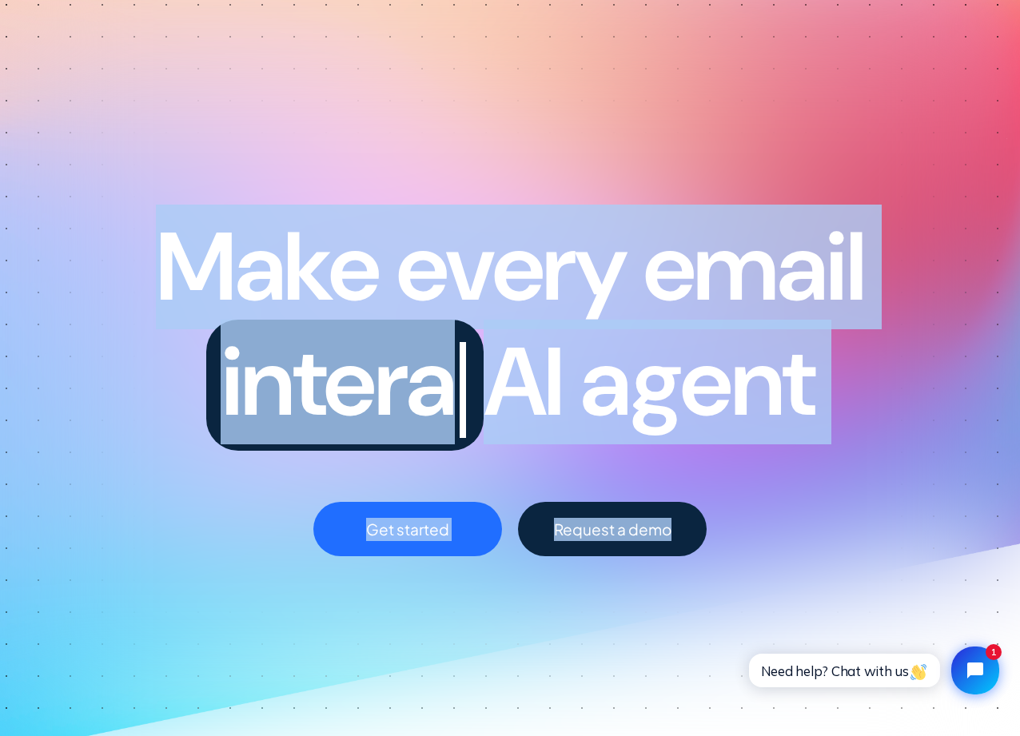
click at [845, 544] on div "Get started Request a demo" at bounding box center [510, 529] width 1020 height 54
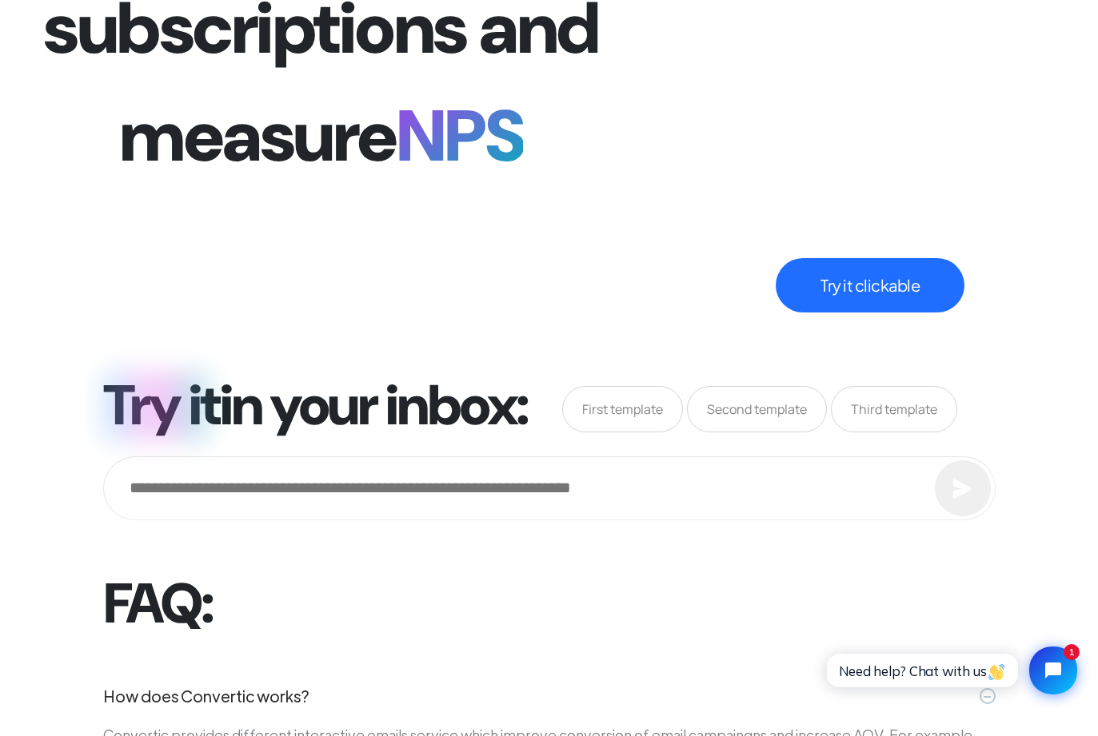
scroll to position [5642, 0]
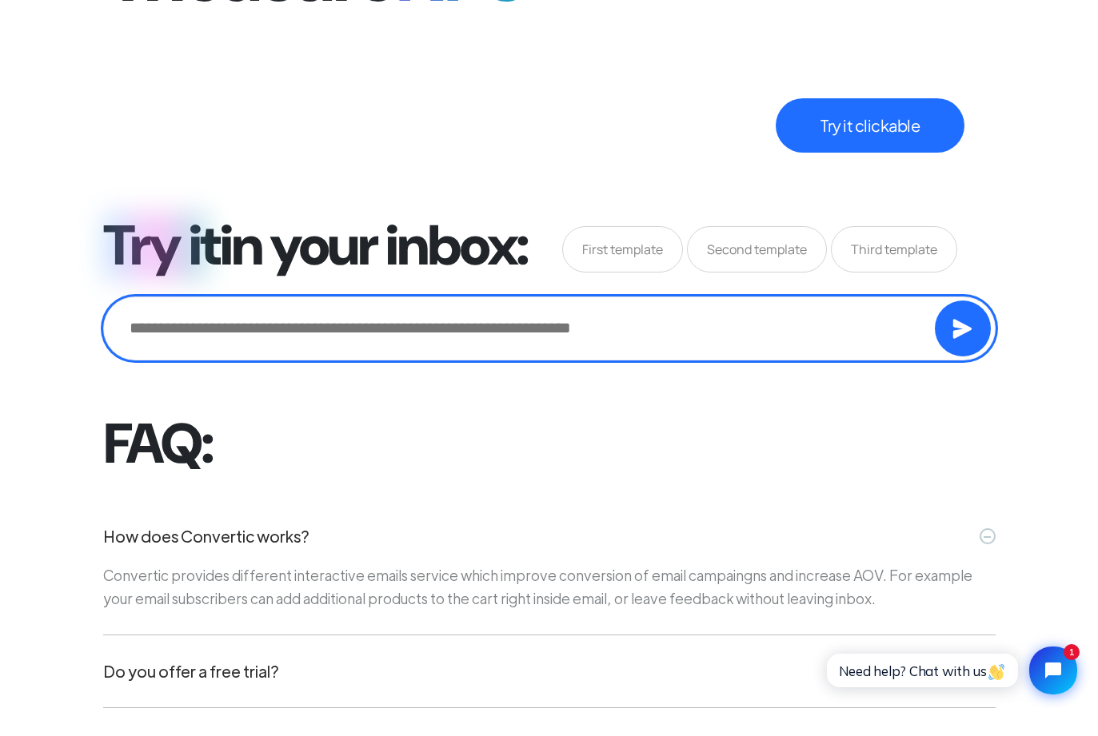
click at [0, 0] on input "email" at bounding box center [0, 0] width 0 height 0
type input "**********"
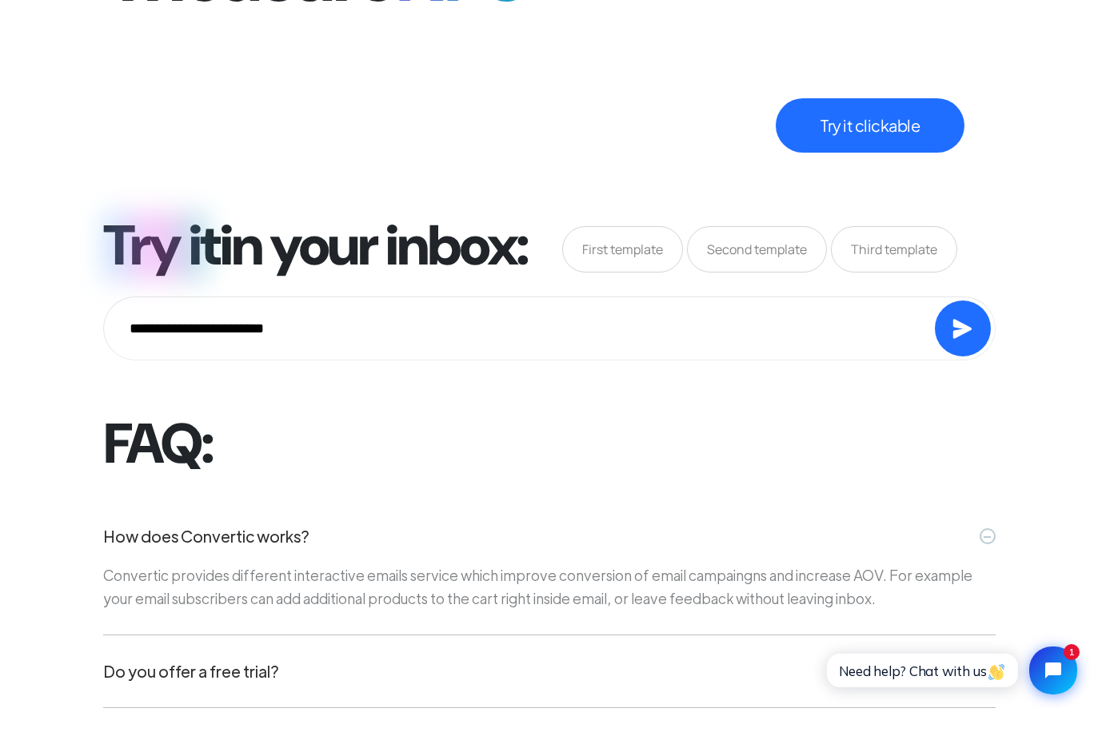
click at [0, 0] on button "submit" at bounding box center [0, 0] width 0 height 0
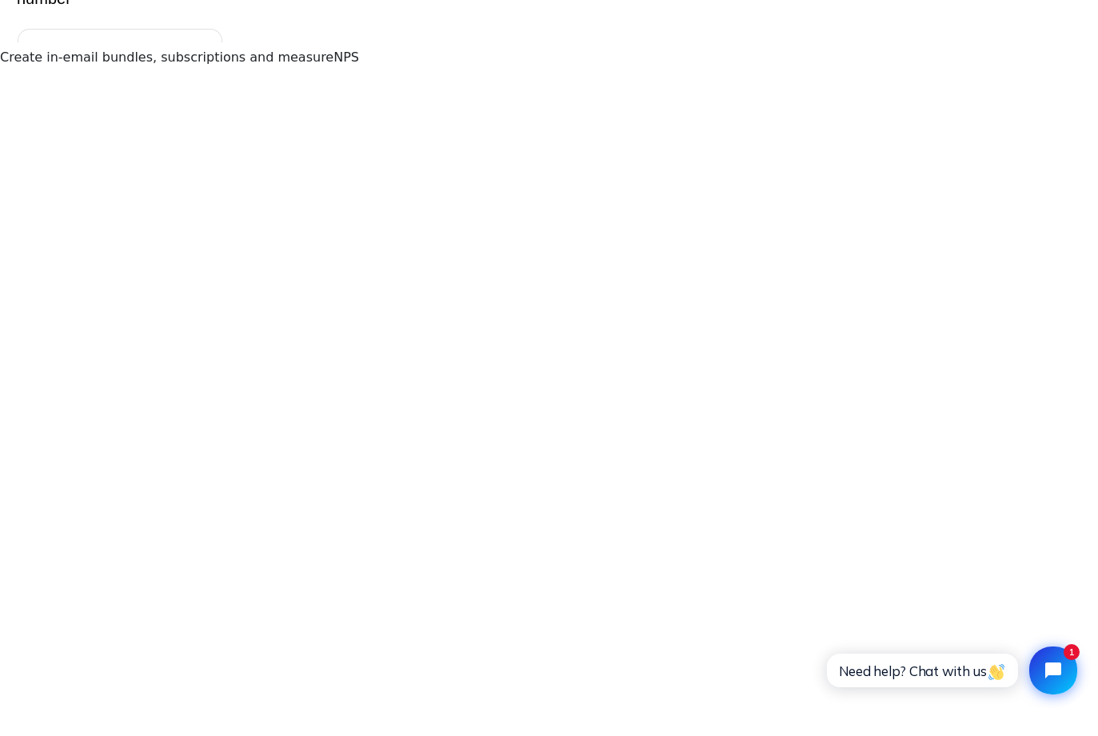
scroll to position [4325, 0]
